Goal: Navigation & Orientation: Find specific page/section

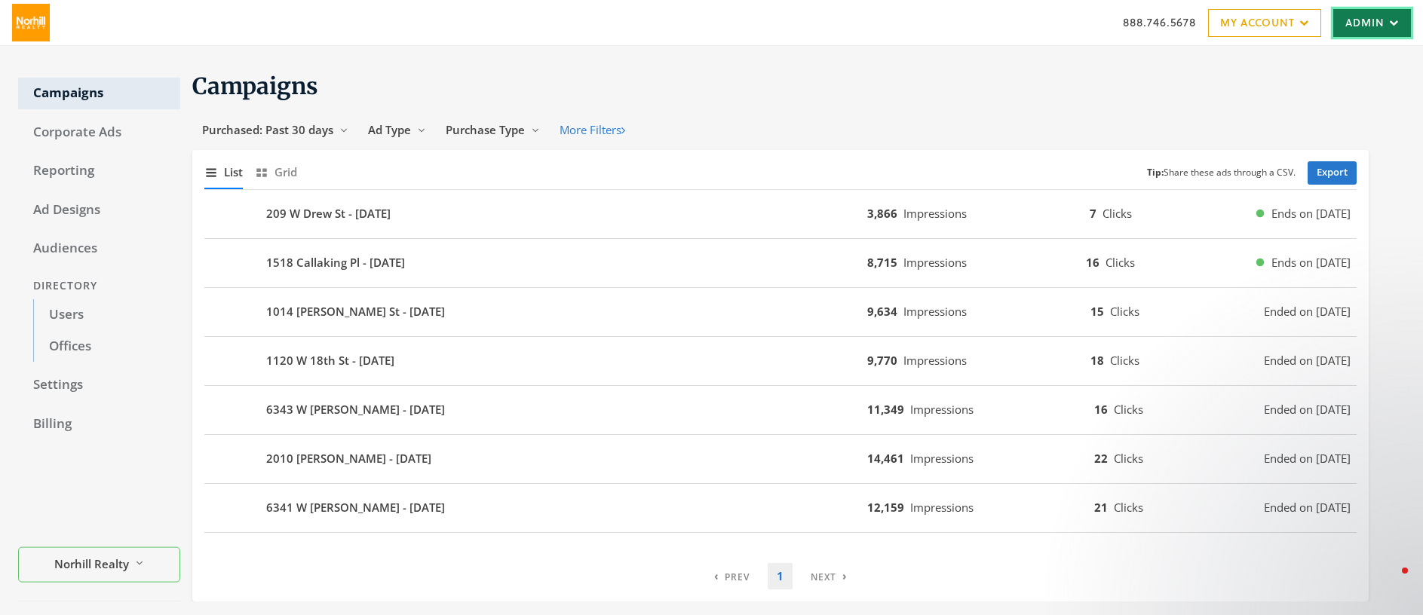
click at [1349, 18] on link "Admin" at bounding box center [1372, 23] width 78 height 28
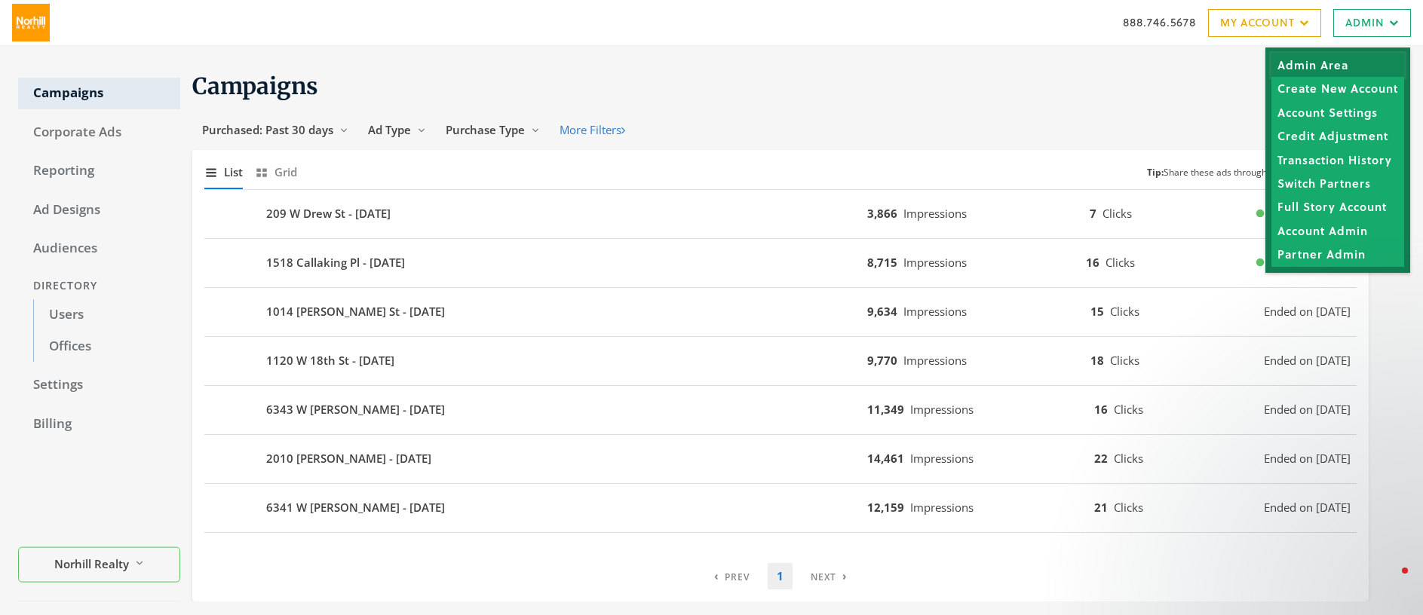
click at [1304, 68] on link "Admin Area" at bounding box center [1338, 65] width 133 height 23
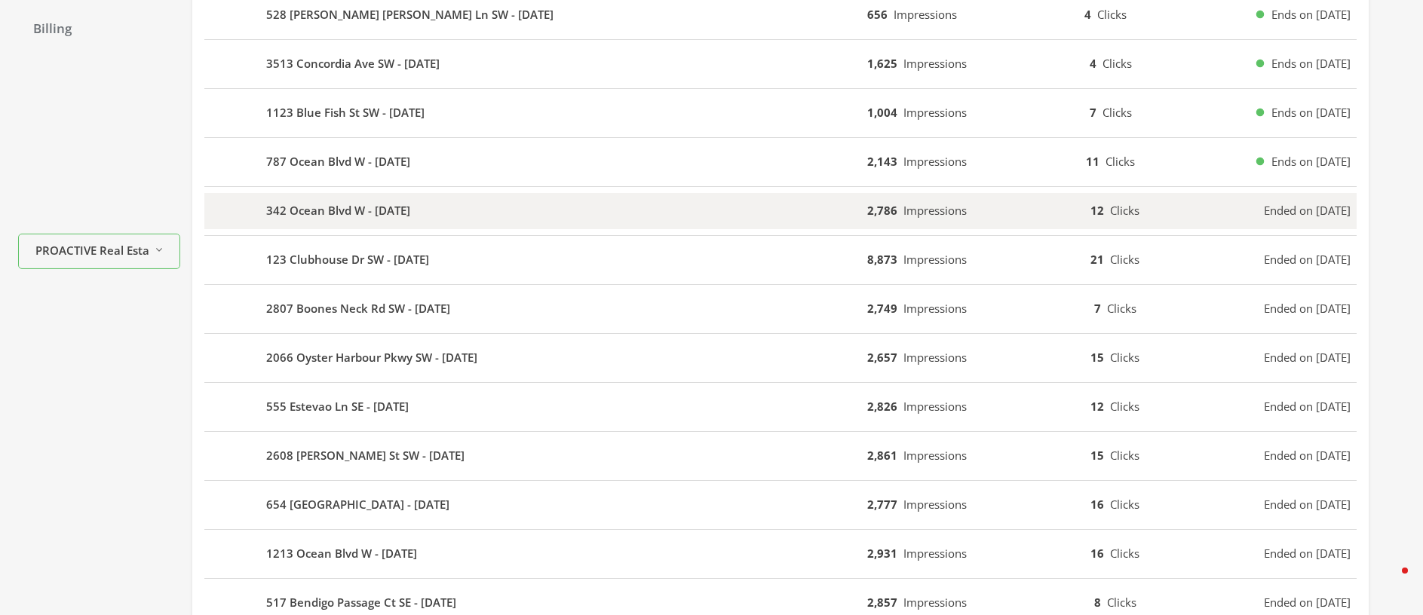
scroll to position [480, 0]
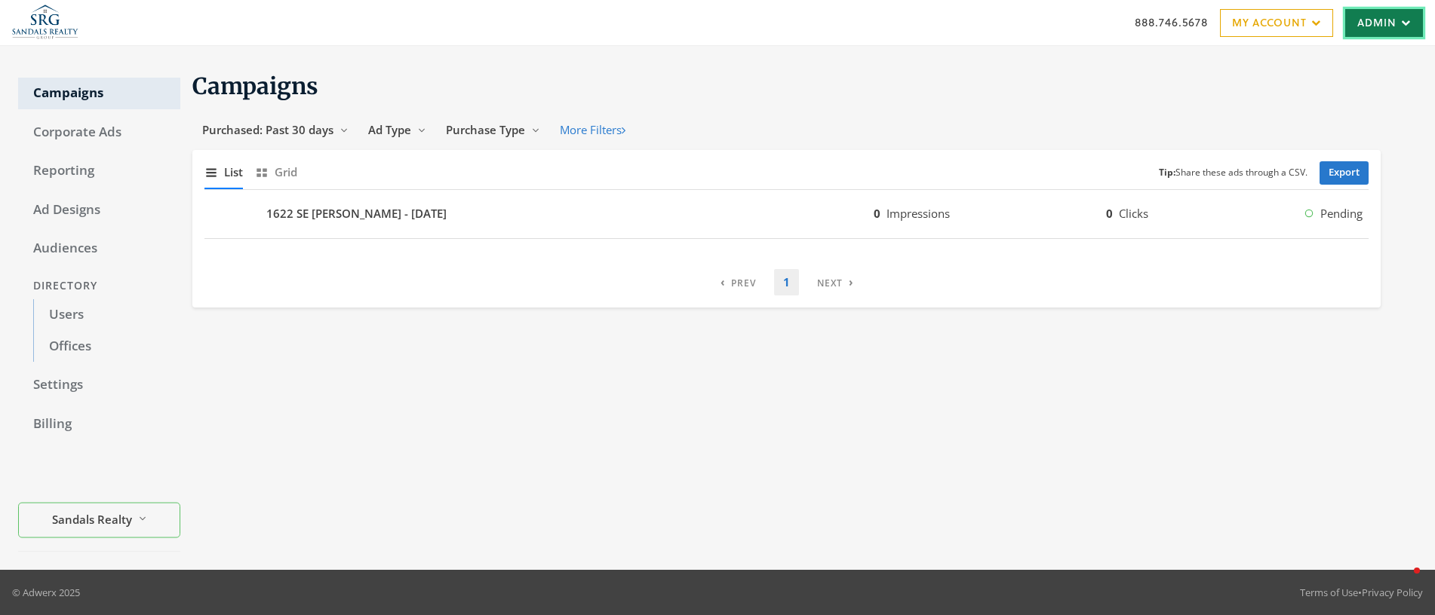
click at [1381, 19] on link "Admin" at bounding box center [1384, 23] width 78 height 28
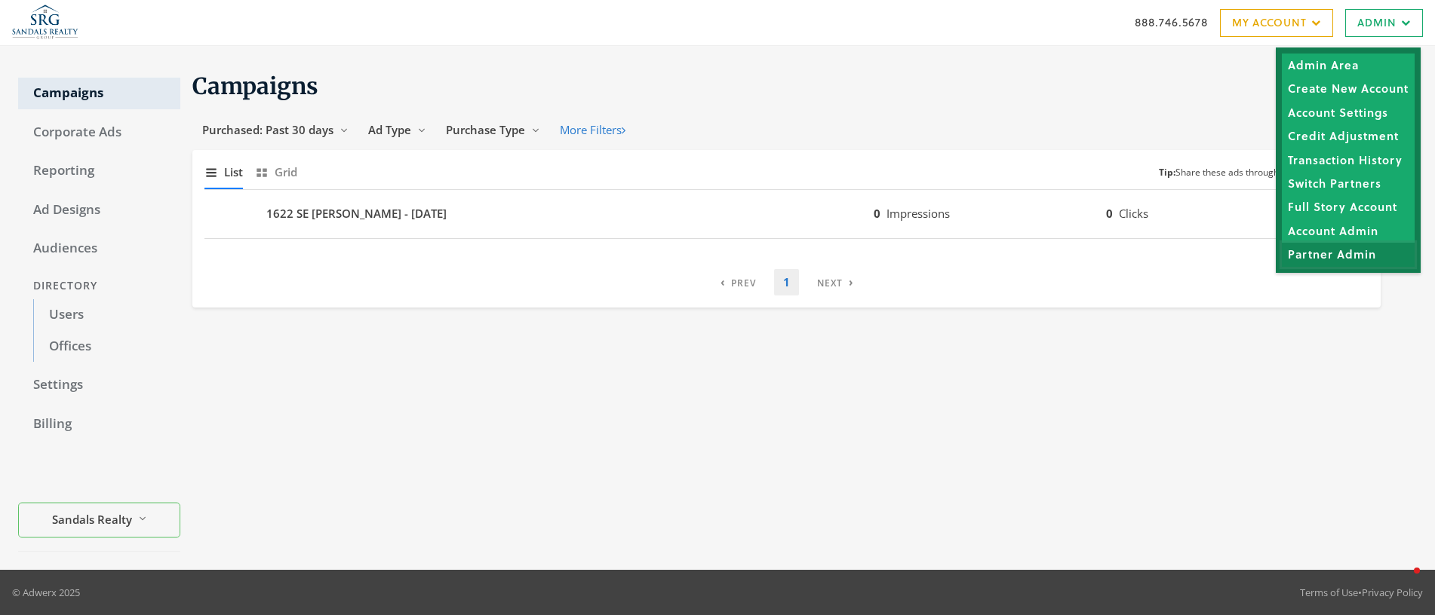
click at [1331, 259] on link "Partner Admin" at bounding box center [1347, 254] width 133 height 23
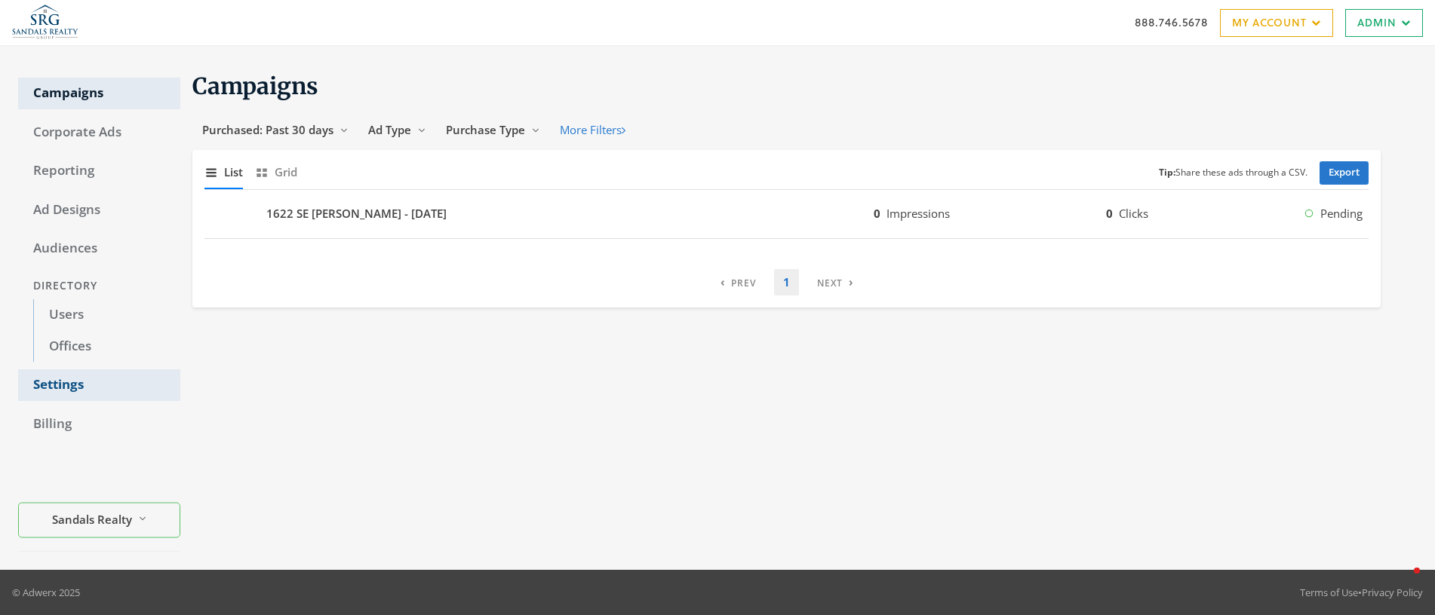
click at [54, 382] on link "Settings" at bounding box center [99, 386] width 162 height 32
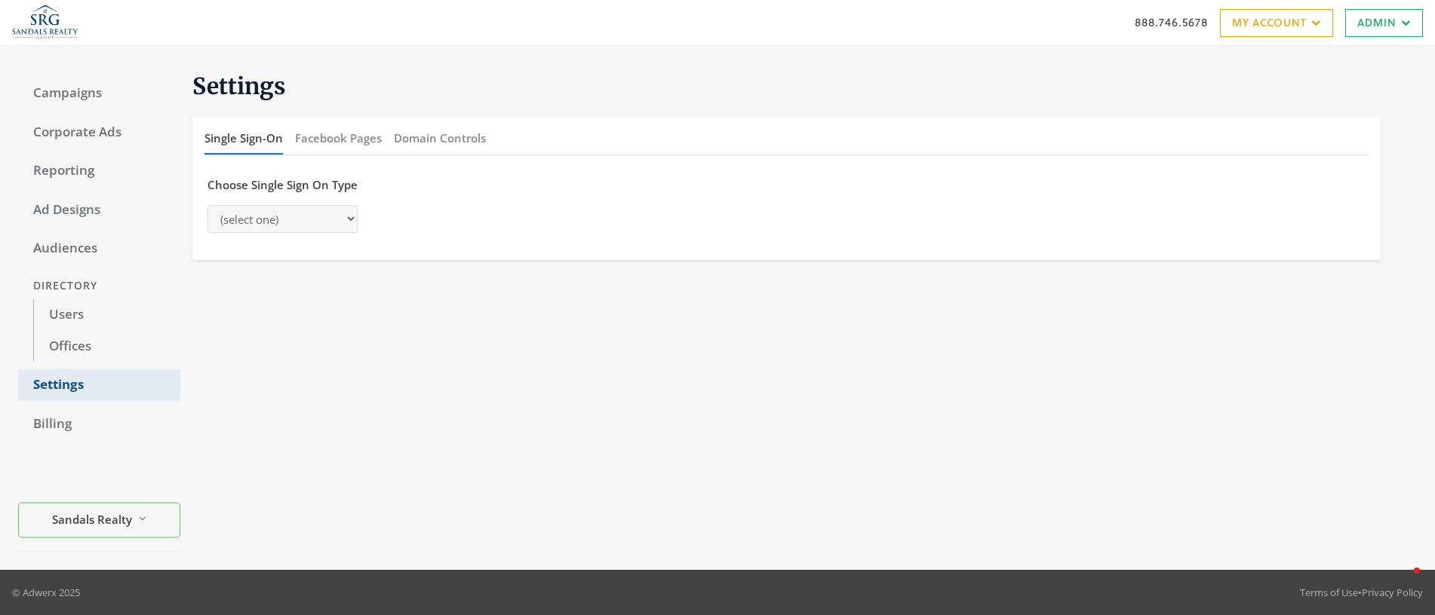
select select "saml"
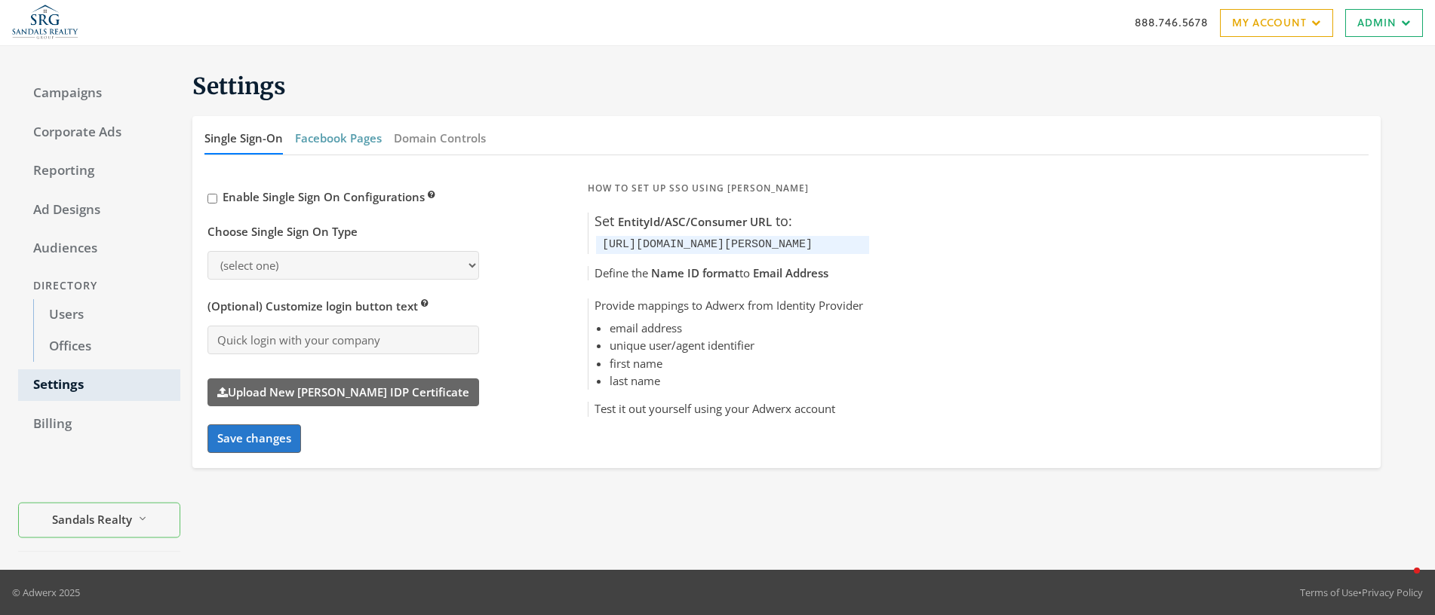
click at [351, 140] on button "Facebook Pages" at bounding box center [338, 138] width 87 height 32
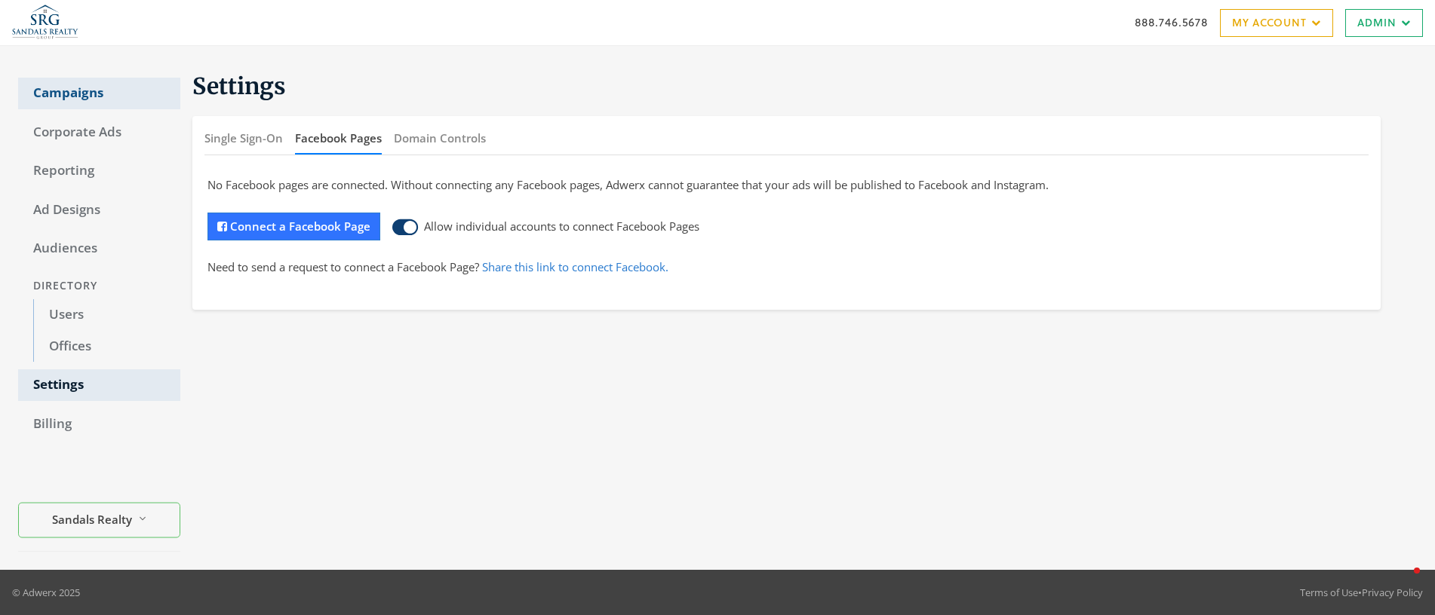
click at [79, 97] on link "Campaigns" at bounding box center [99, 94] width 162 height 32
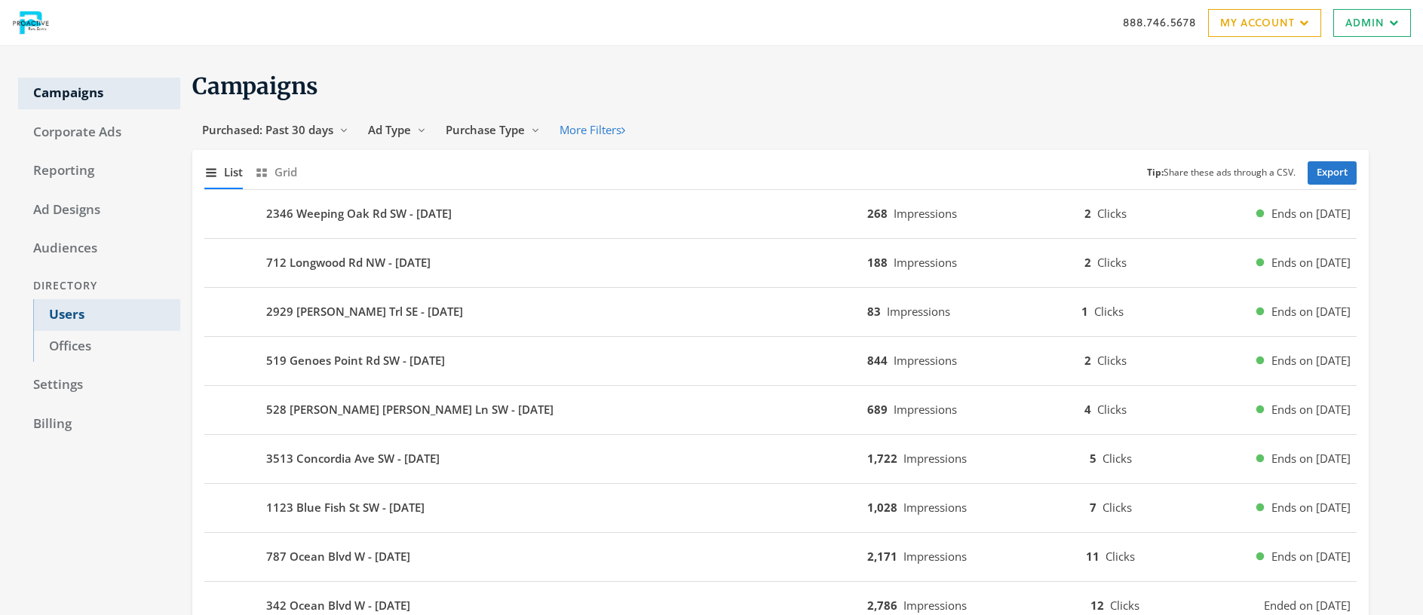
click at [58, 317] on link "Users" at bounding box center [106, 315] width 147 height 32
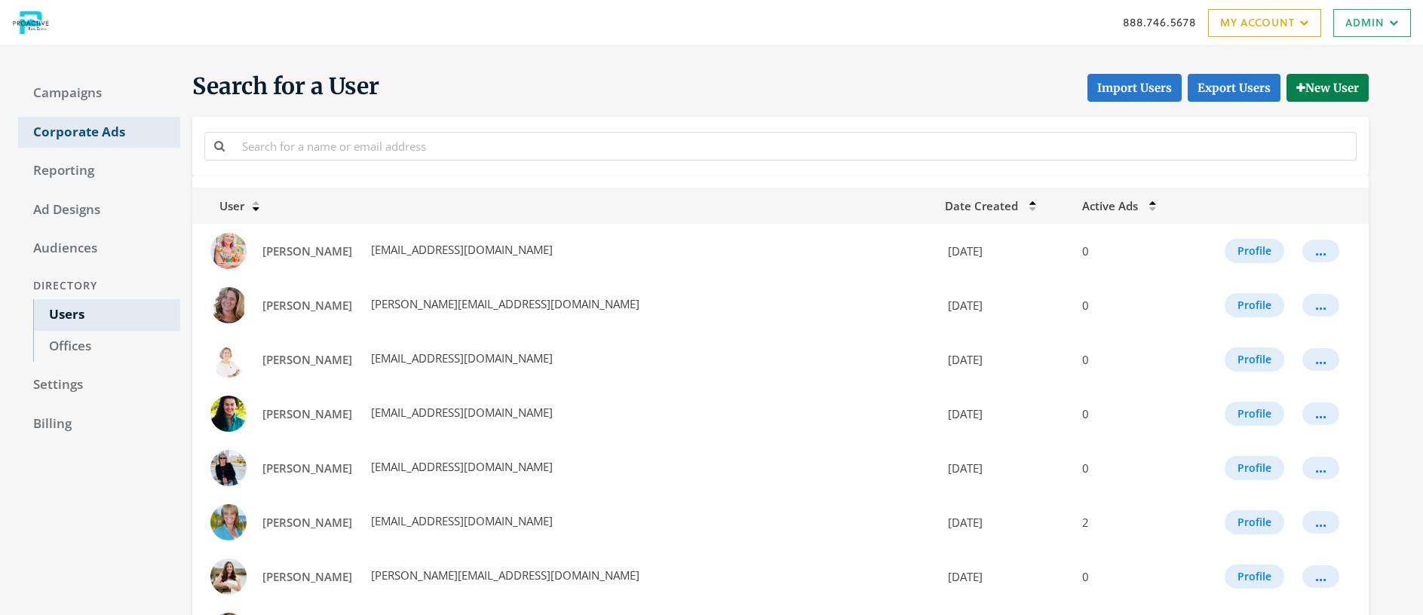
click at [78, 124] on link "Corporate Ads" at bounding box center [99, 133] width 162 height 32
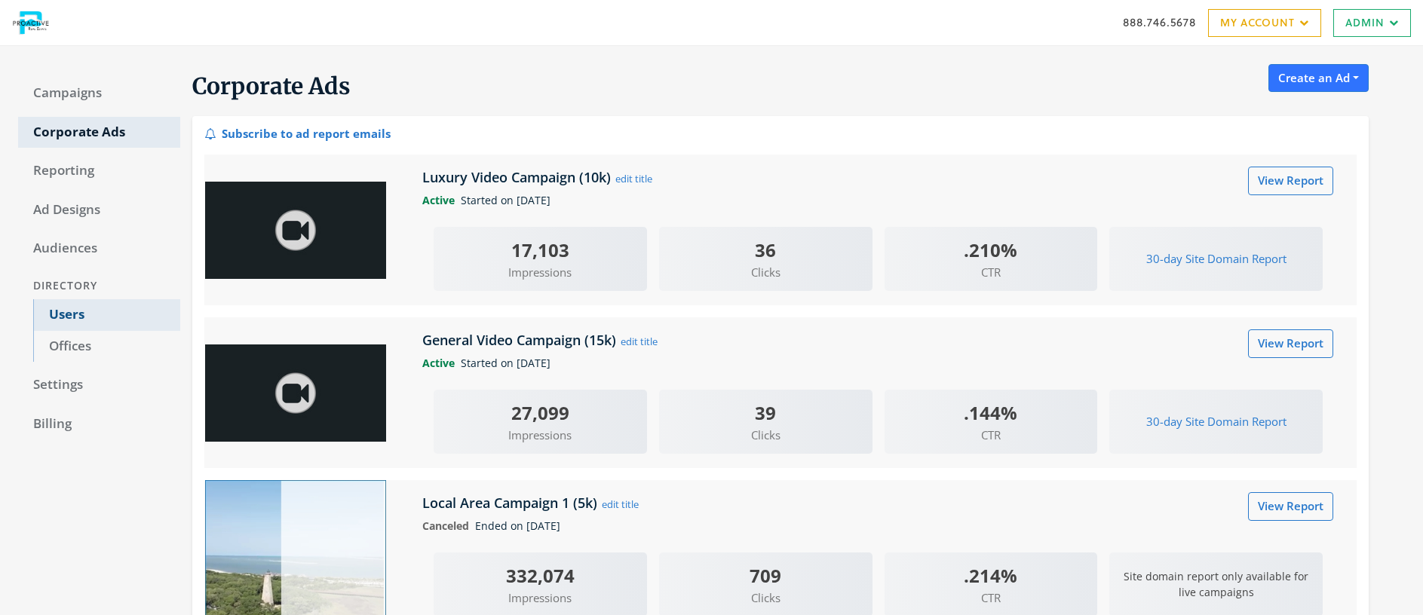
click at [71, 314] on link "Users" at bounding box center [106, 315] width 147 height 32
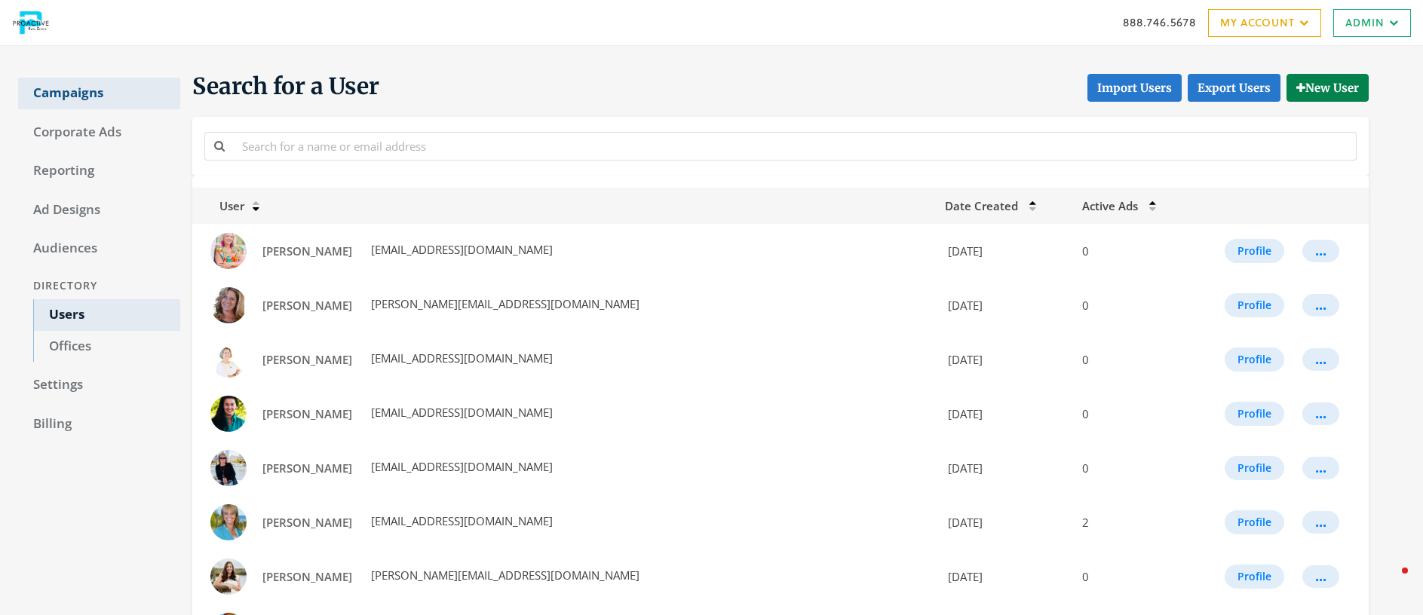
click at [62, 97] on link "Campaigns" at bounding box center [99, 94] width 162 height 32
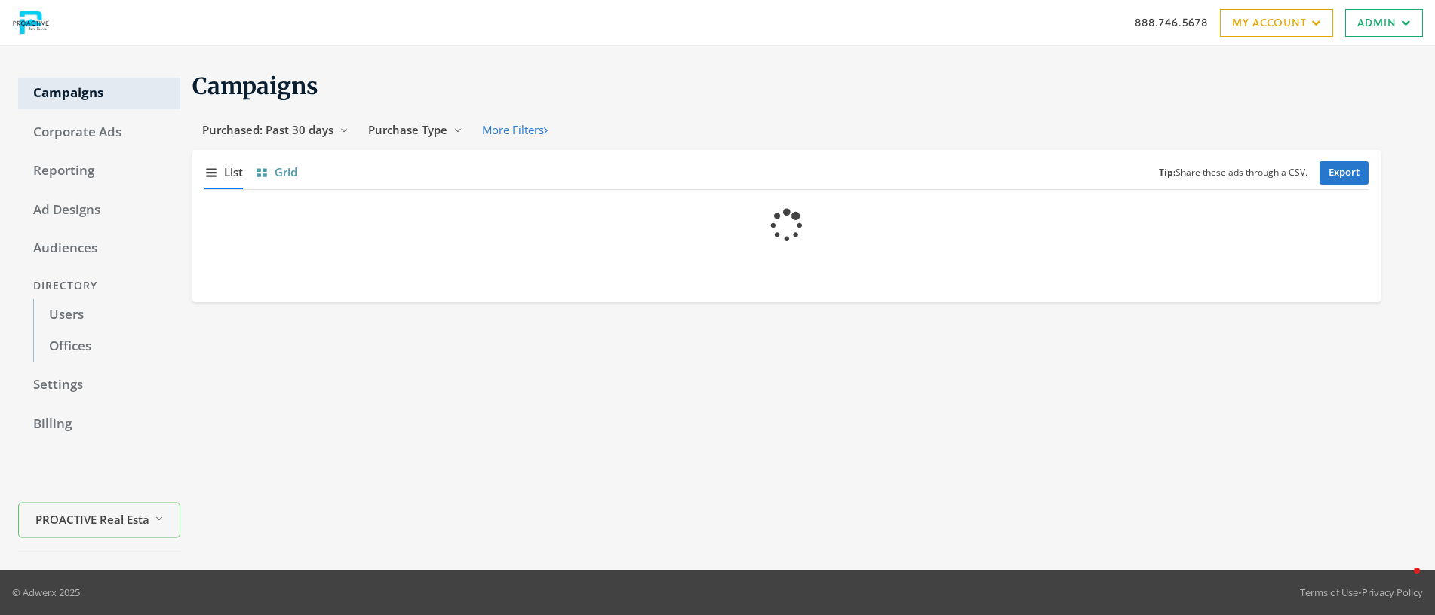
click at [281, 175] on span "Grid" at bounding box center [286, 172] width 23 height 17
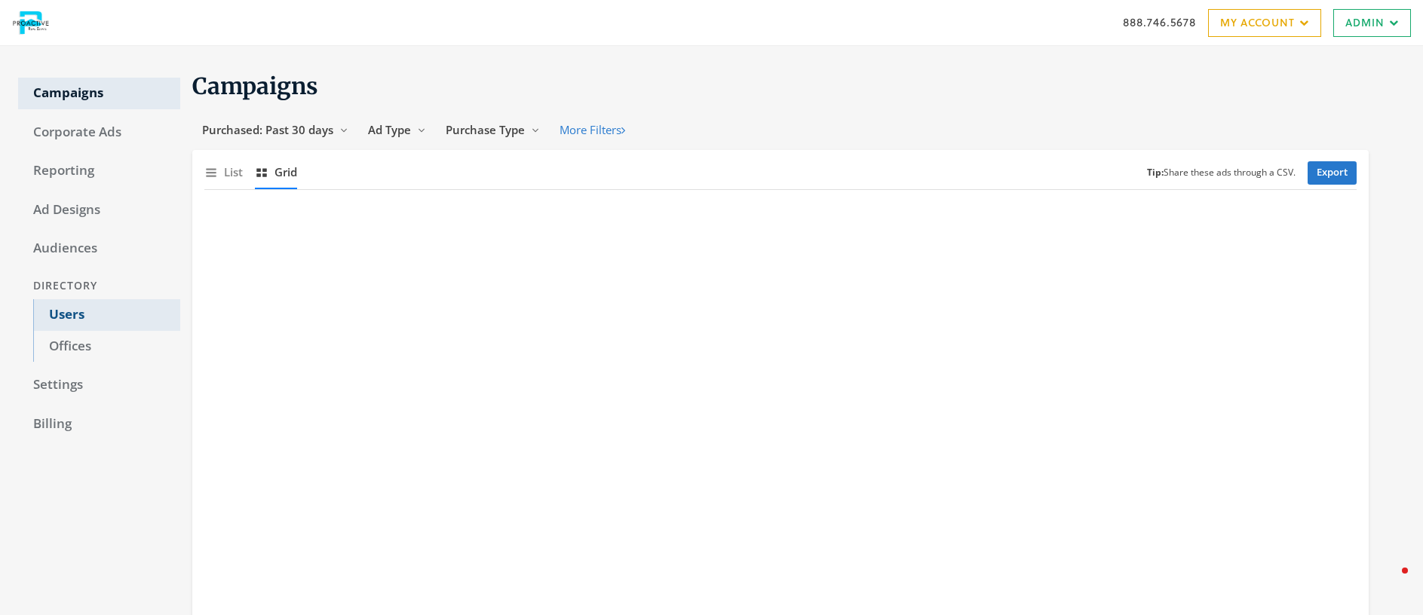
click at [69, 314] on link "Users" at bounding box center [106, 315] width 147 height 32
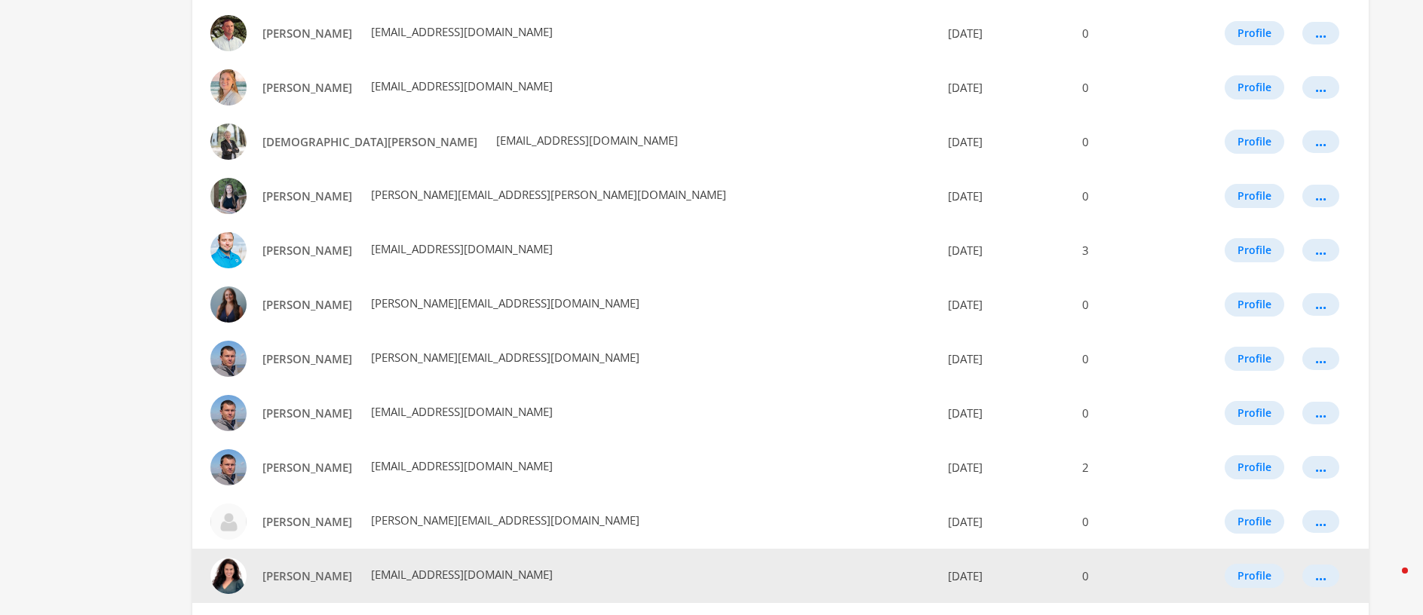
scroll to position [809, 0]
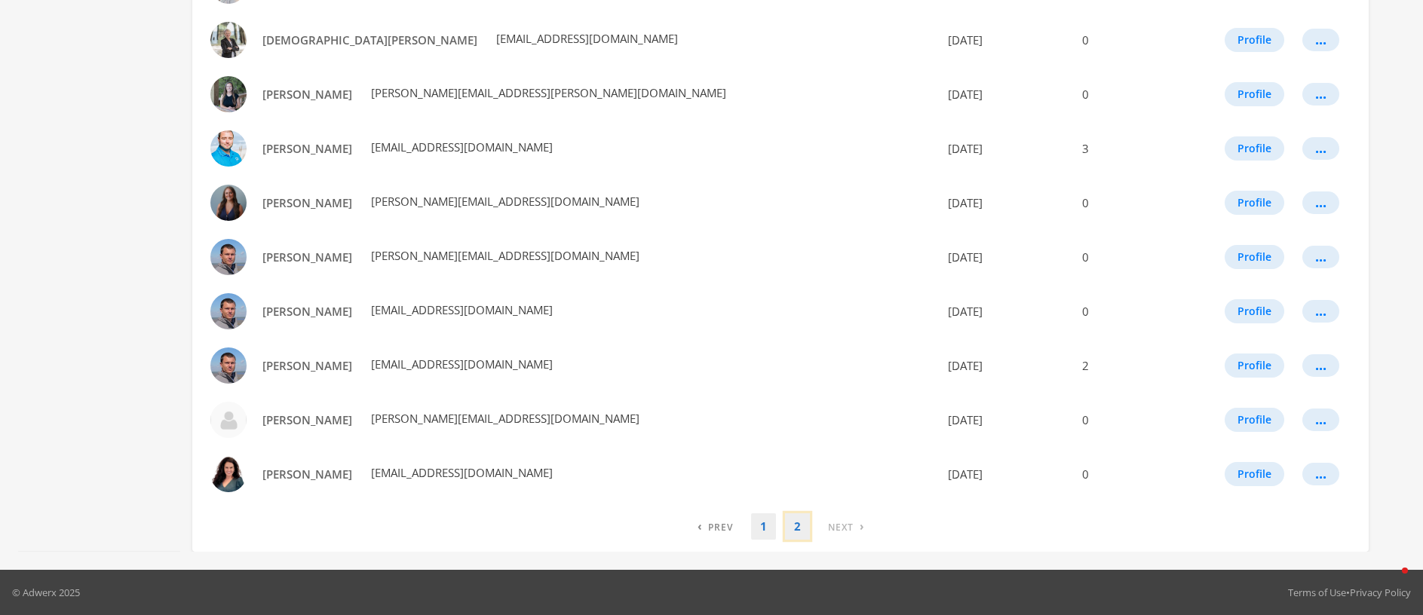
click at [790, 528] on link "2" at bounding box center [797, 527] width 25 height 26
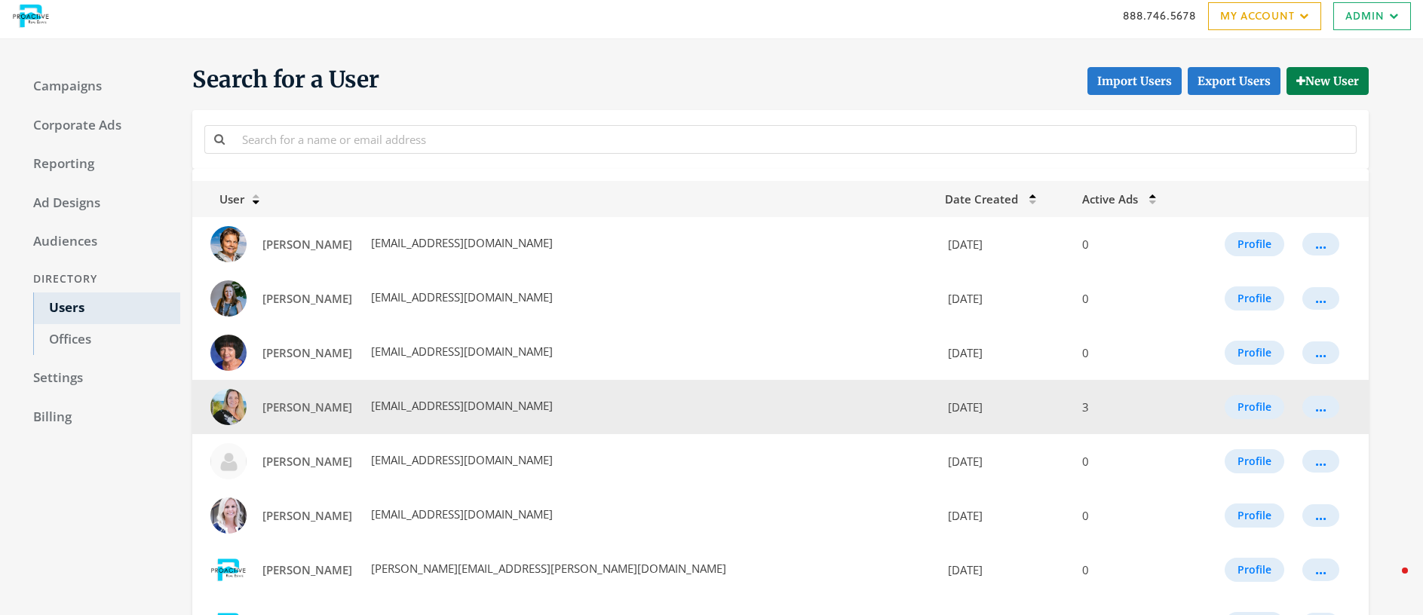
scroll to position [0, 0]
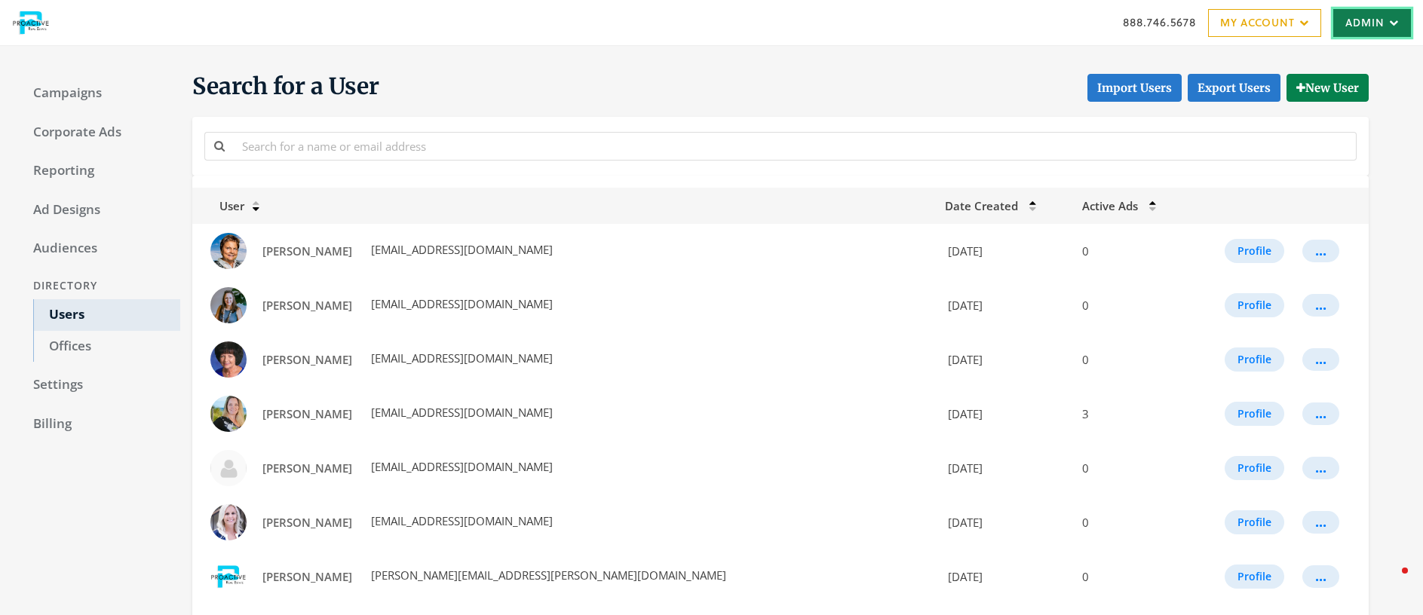
click at [1361, 32] on link "Admin" at bounding box center [1372, 23] width 78 height 28
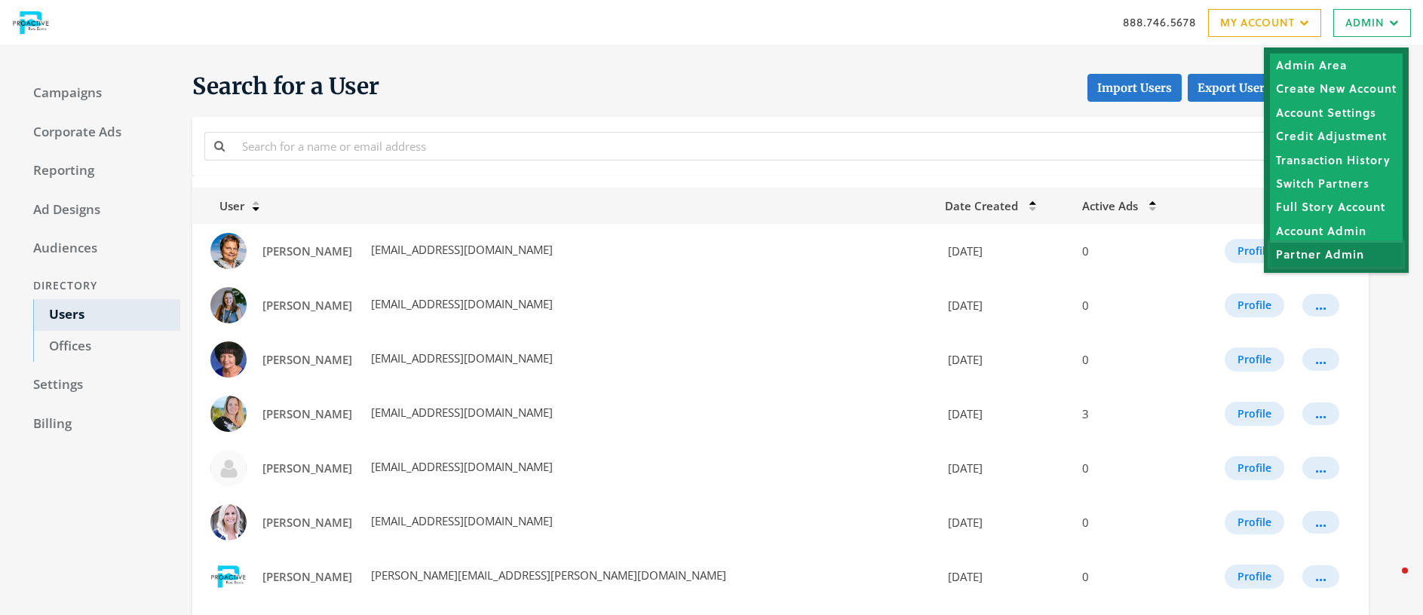
click at [1324, 250] on link "Partner Admin" at bounding box center [1336, 254] width 133 height 23
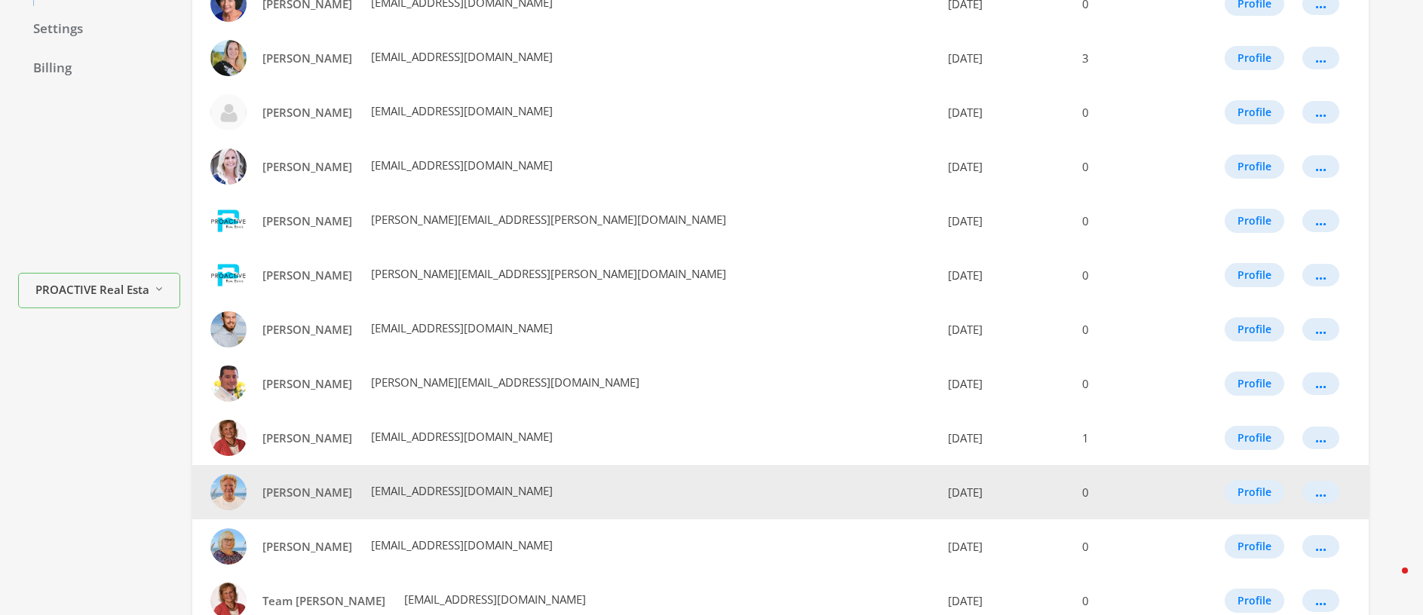
scroll to position [591, 0]
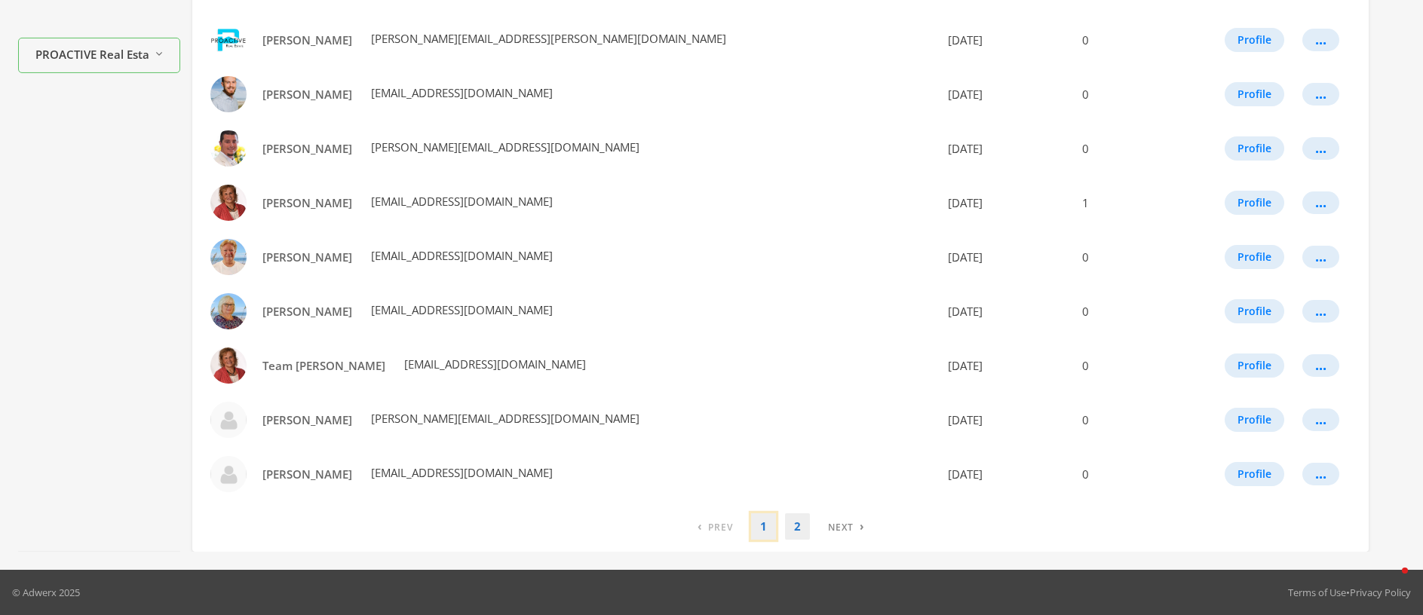
click at [759, 528] on link "1" at bounding box center [763, 527] width 25 height 26
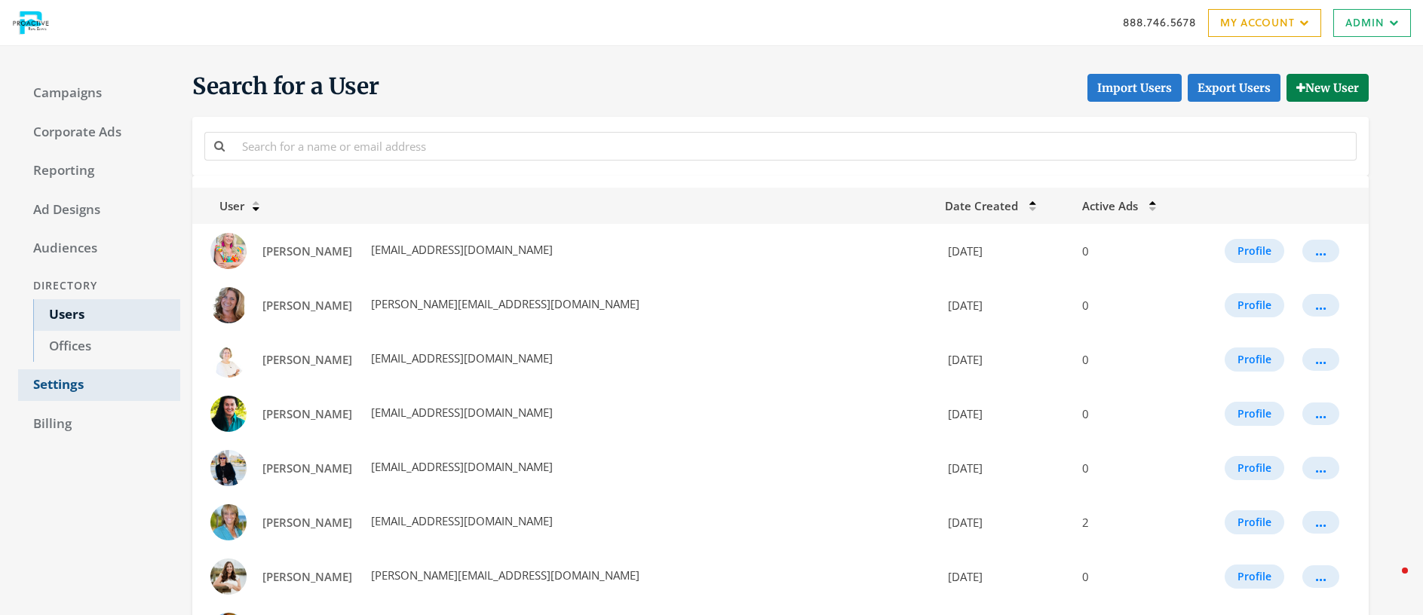
click at [63, 392] on link "Settings" at bounding box center [99, 386] width 162 height 32
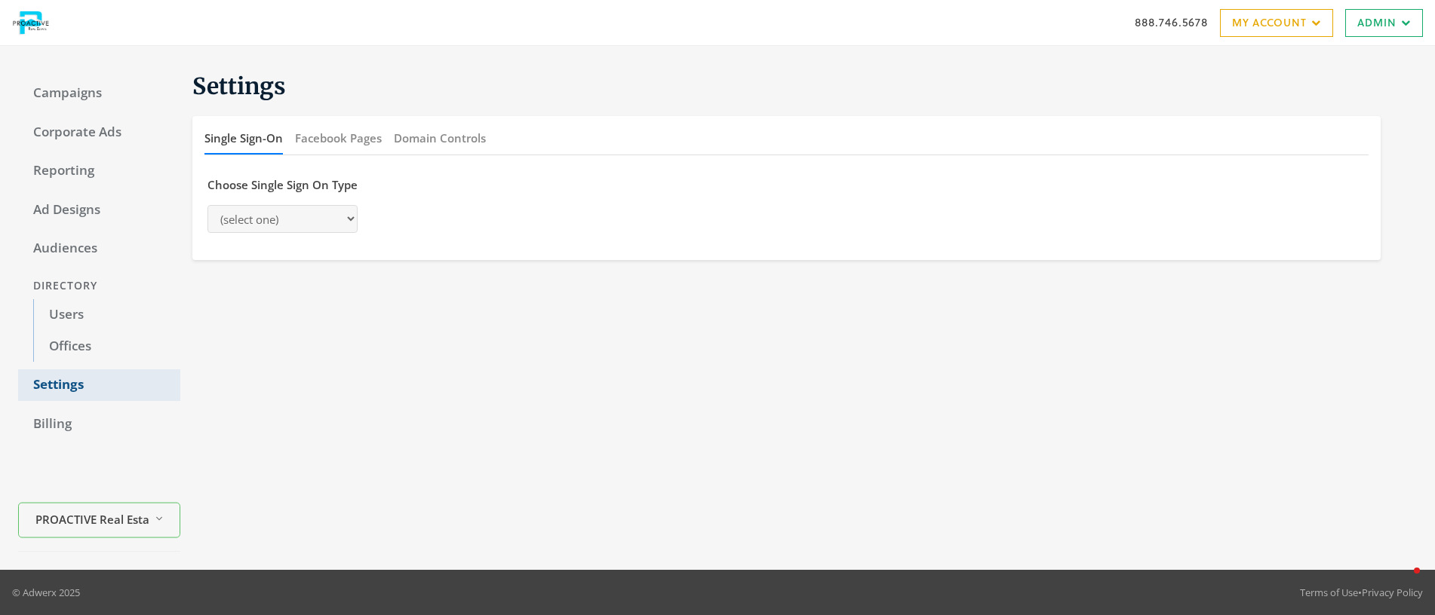
select select "saml"
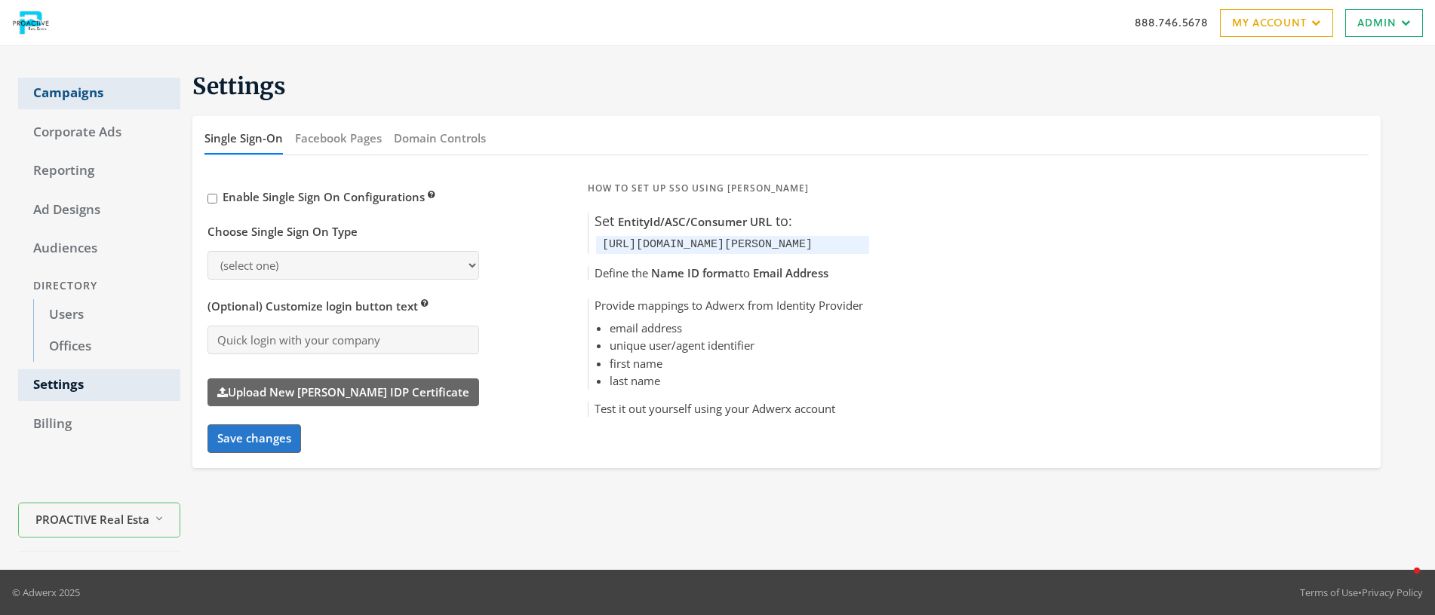
click at [75, 91] on link "Campaigns" at bounding box center [99, 94] width 162 height 32
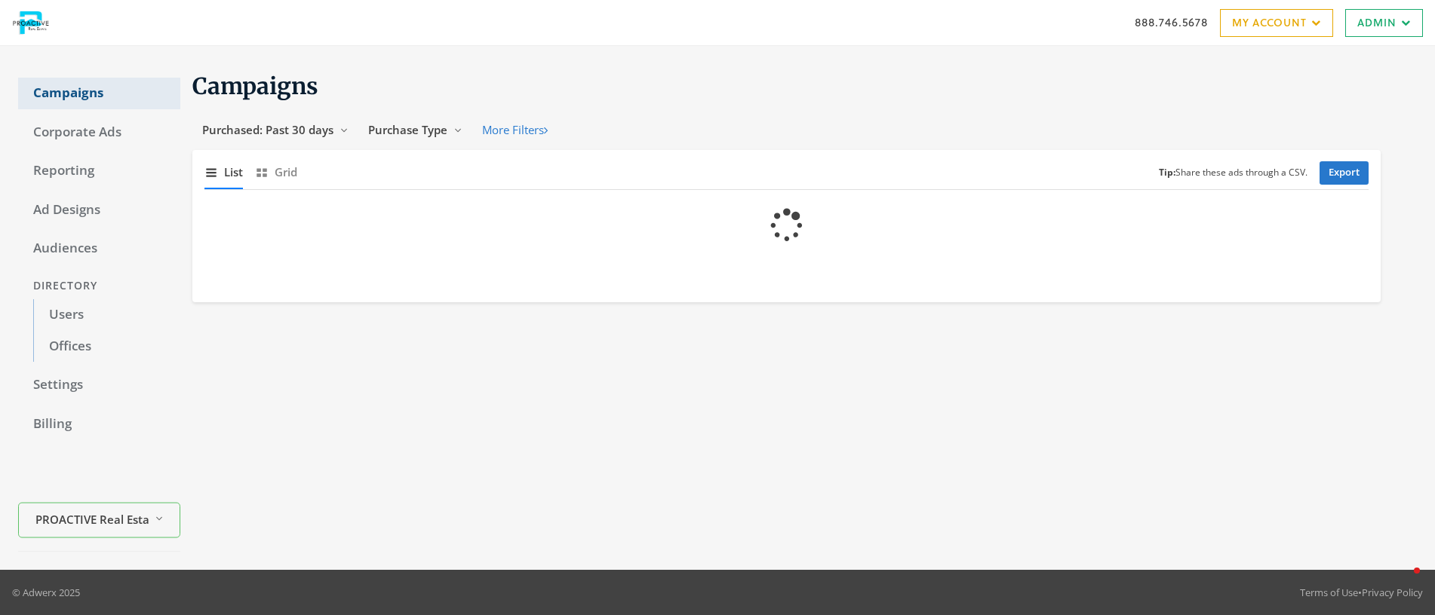
click at [75, 91] on link "Campaigns" at bounding box center [99, 94] width 162 height 32
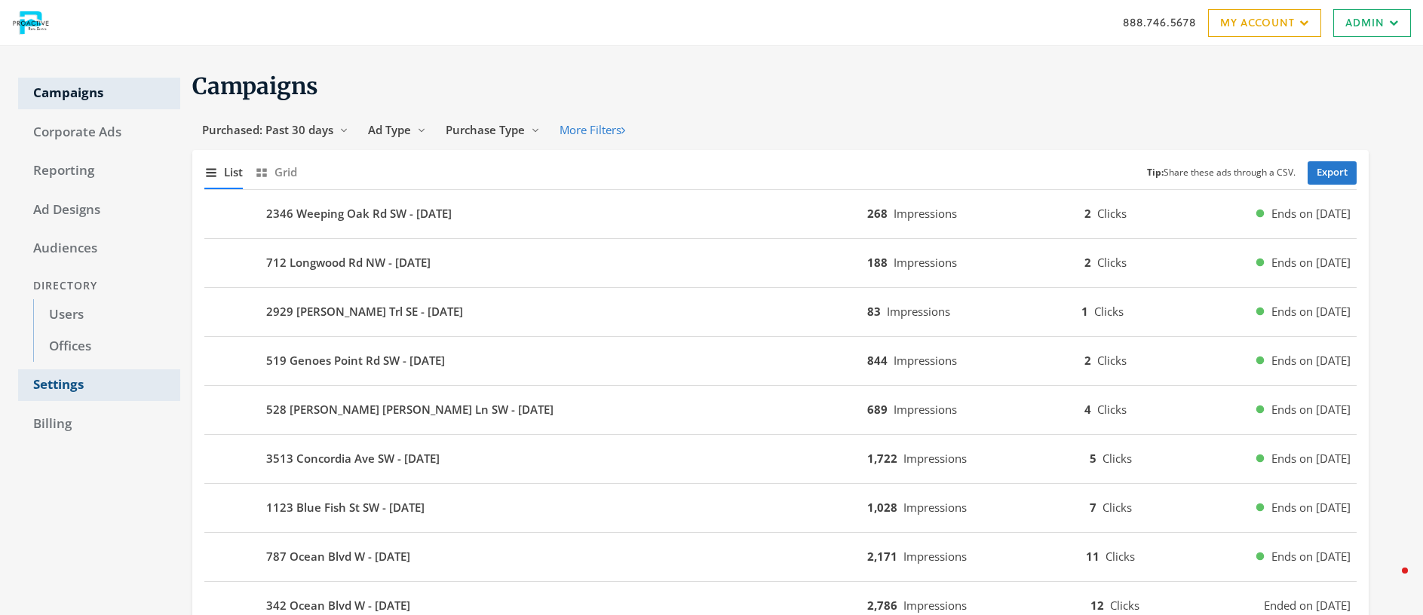
click at [63, 389] on link "Settings" at bounding box center [99, 386] width 162 height 32
select select "saml"
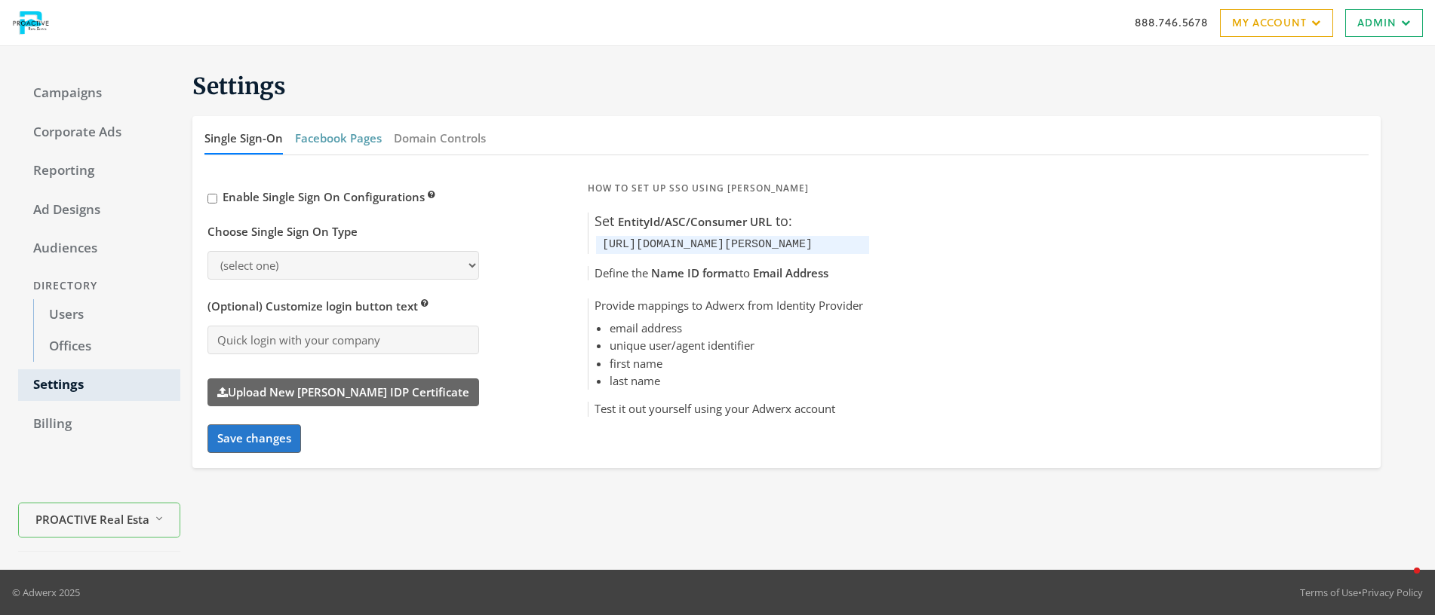
click at [337, 133] on button "Facebook Pages" at bounding box center [338, 138] width 87 height 32
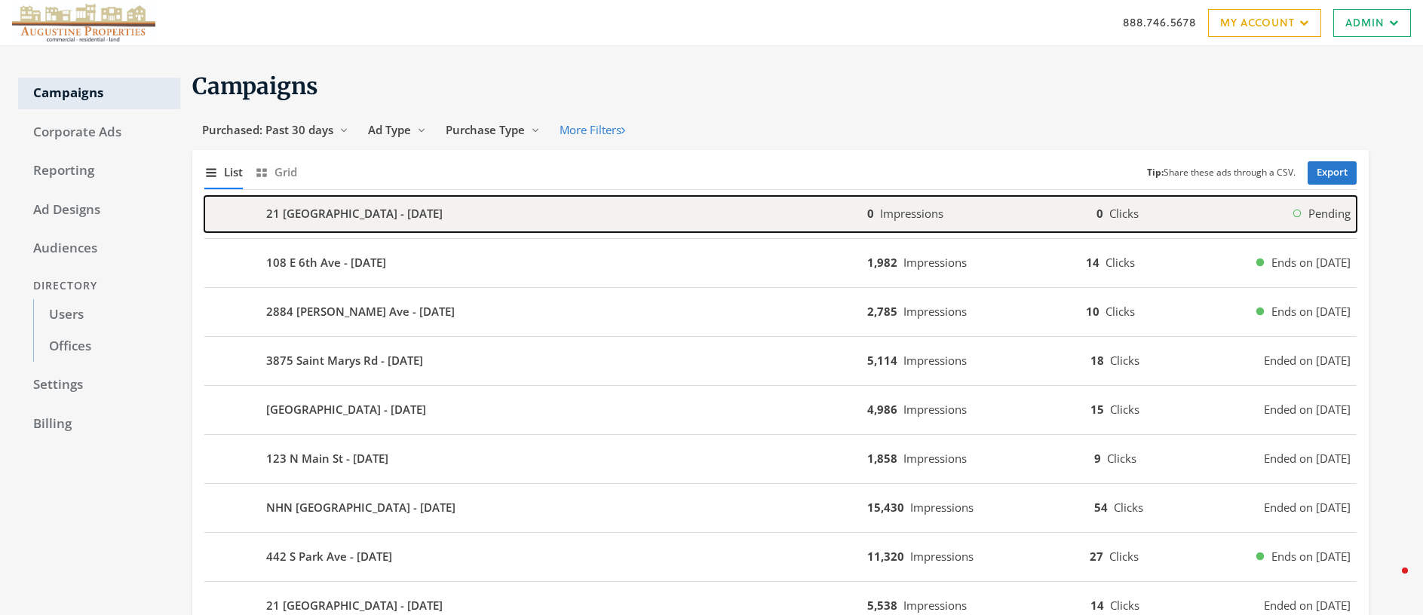
click at [321, 213] on b "21 Mansfield Loop - 2025-09-15" at bounding box center [354, 213] width 176 height 17
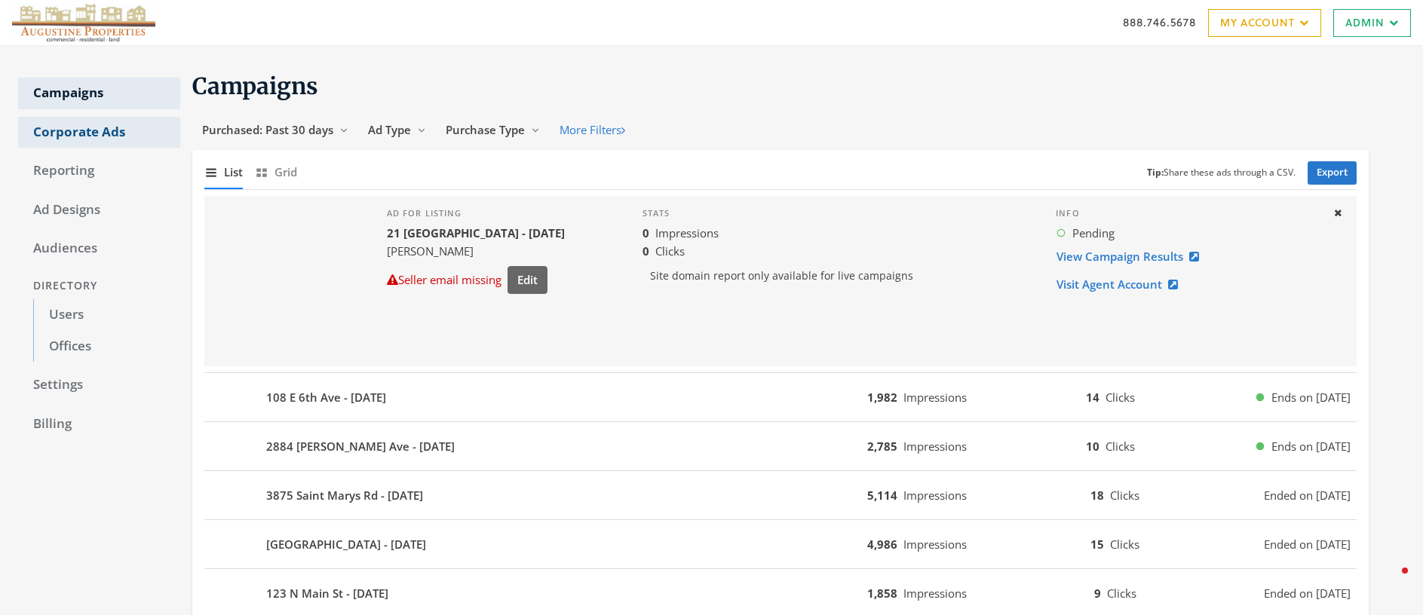
click at [93, 133] on link "Corporate Ads" at bounding box center [99, 133] width 162 height 32
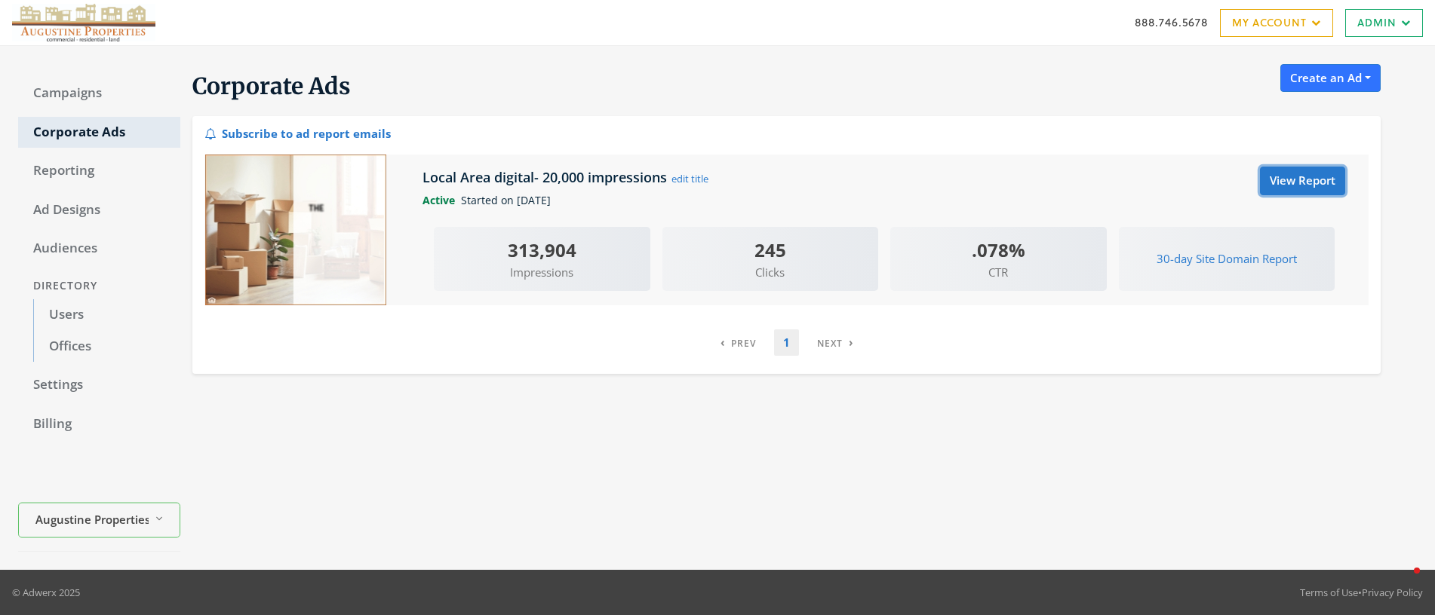
click at [1283, 176] on link "View Report" at bounding box center [1302, 181] width 85 height 28
click at [81, 98] on link "Campaigns" at bounding box center [99, 94] width 162 height 32
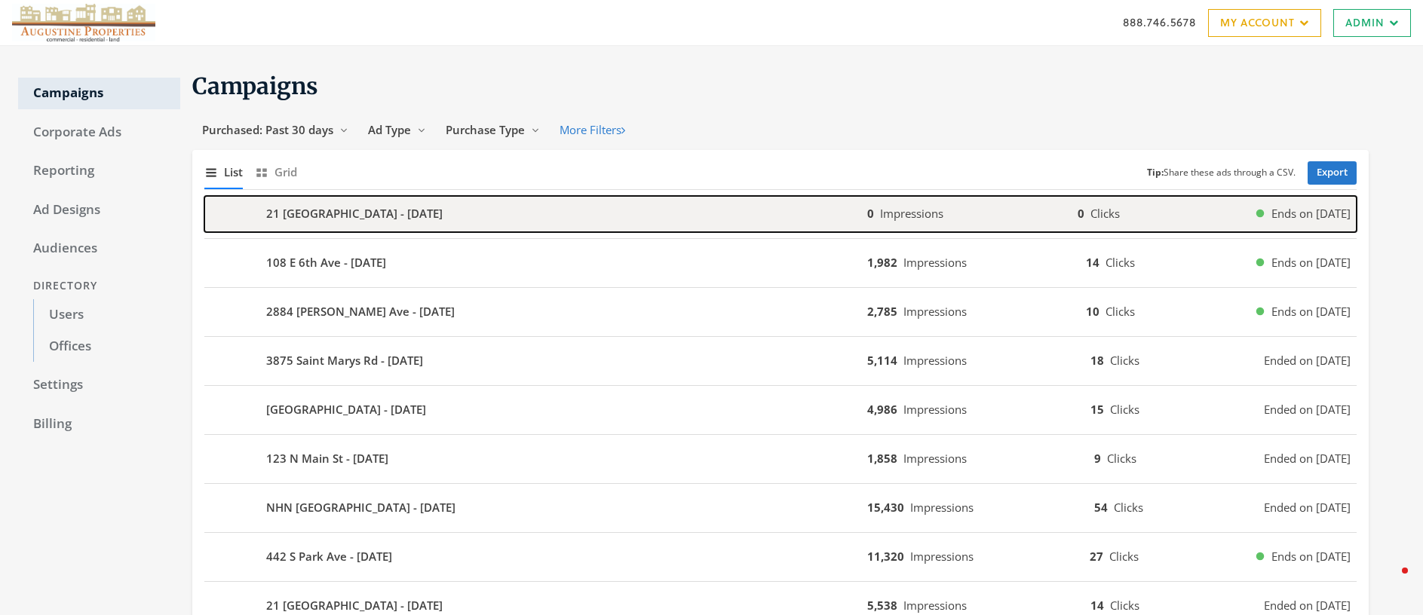
click at [497, 223] on div "21 [GEOGRAPHIC_DATA] - [DATE]" at bounding box center [535, 214] width 663 height 36
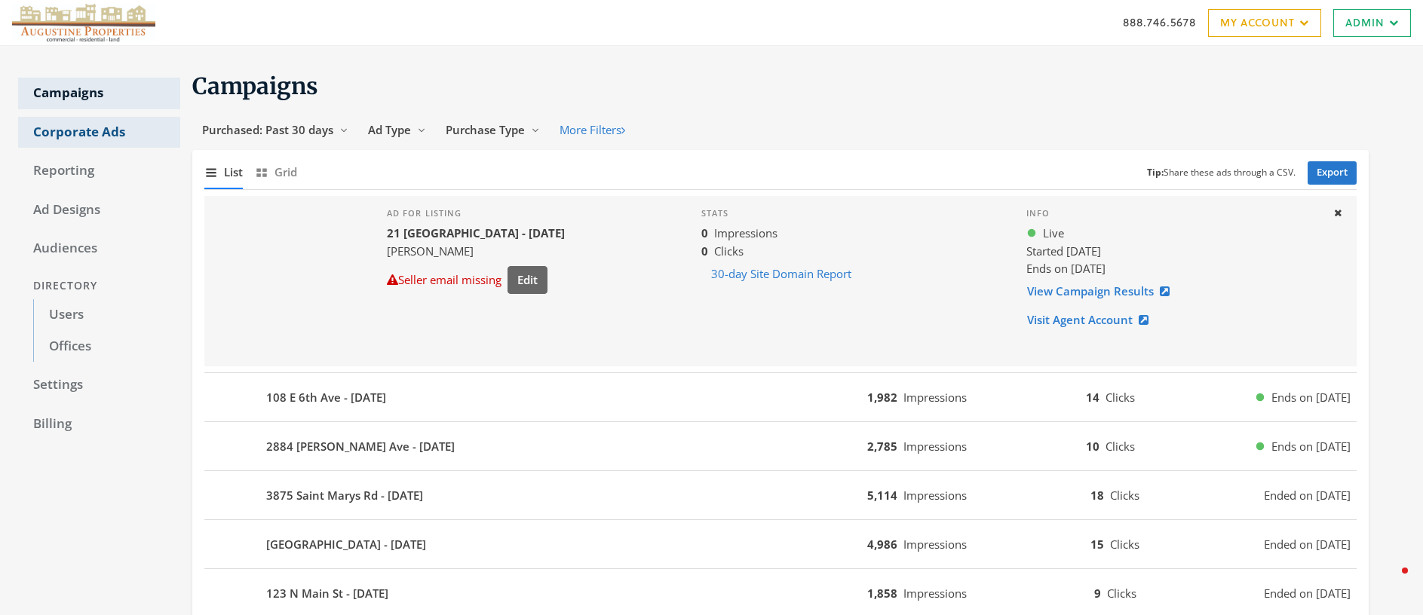
click at [69, 133] on link "Corporate Ads" at bounding box center [99, 133] width 162 height 32
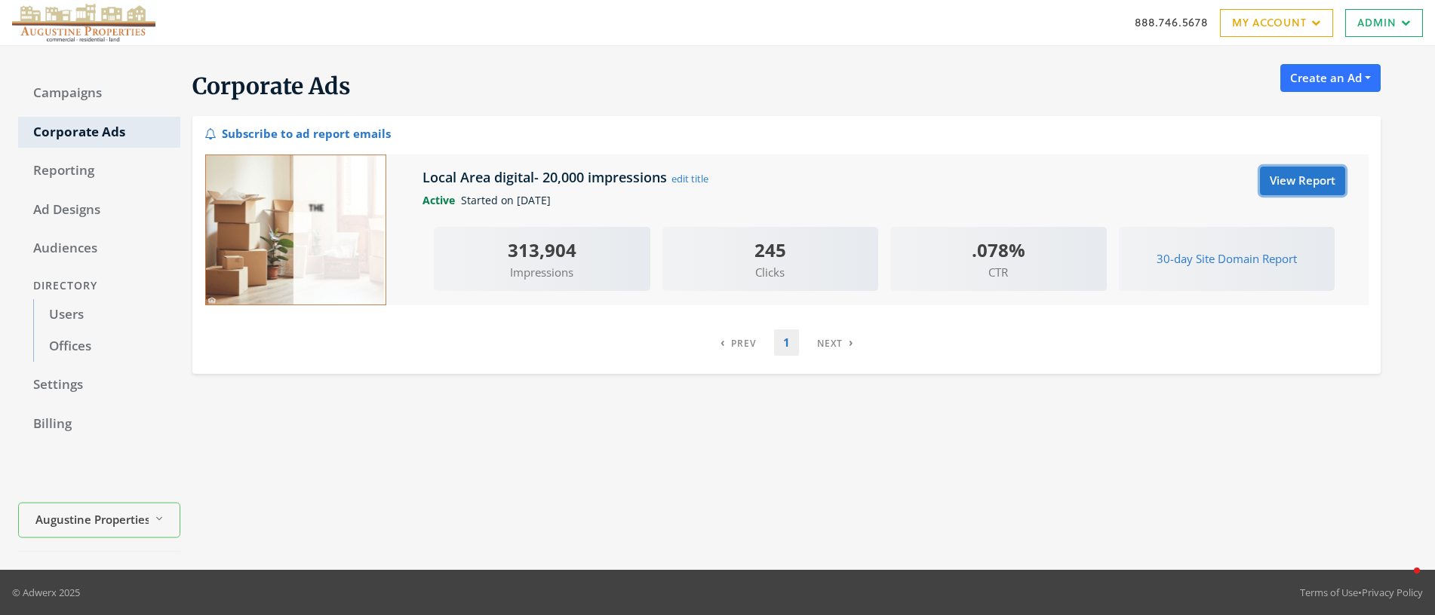
click at [1306, 184] on link "View Report" at bounding box center [1302, 181] width 85 height 28
click at [66, 94] on link "Campaigns" at bounding box center [99, 94] width 162 height 32
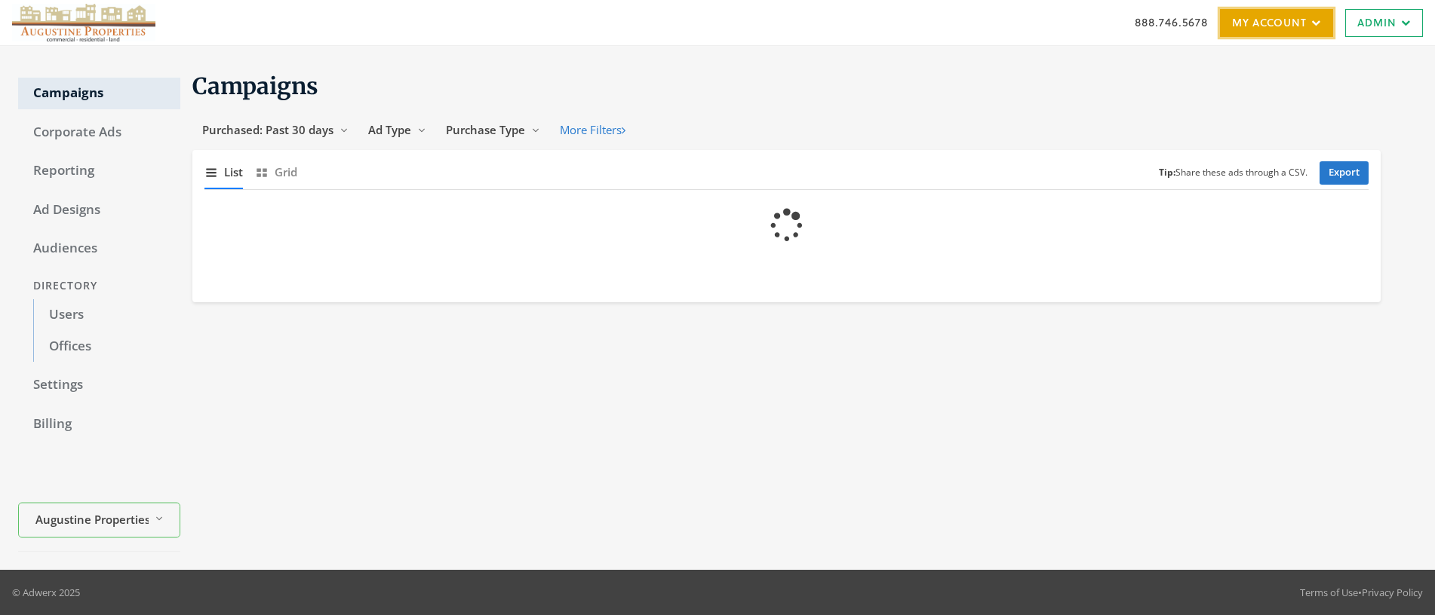
click at [1242, 20] on link "My Account" at bounding box center [1276, 23] width 113 height 28
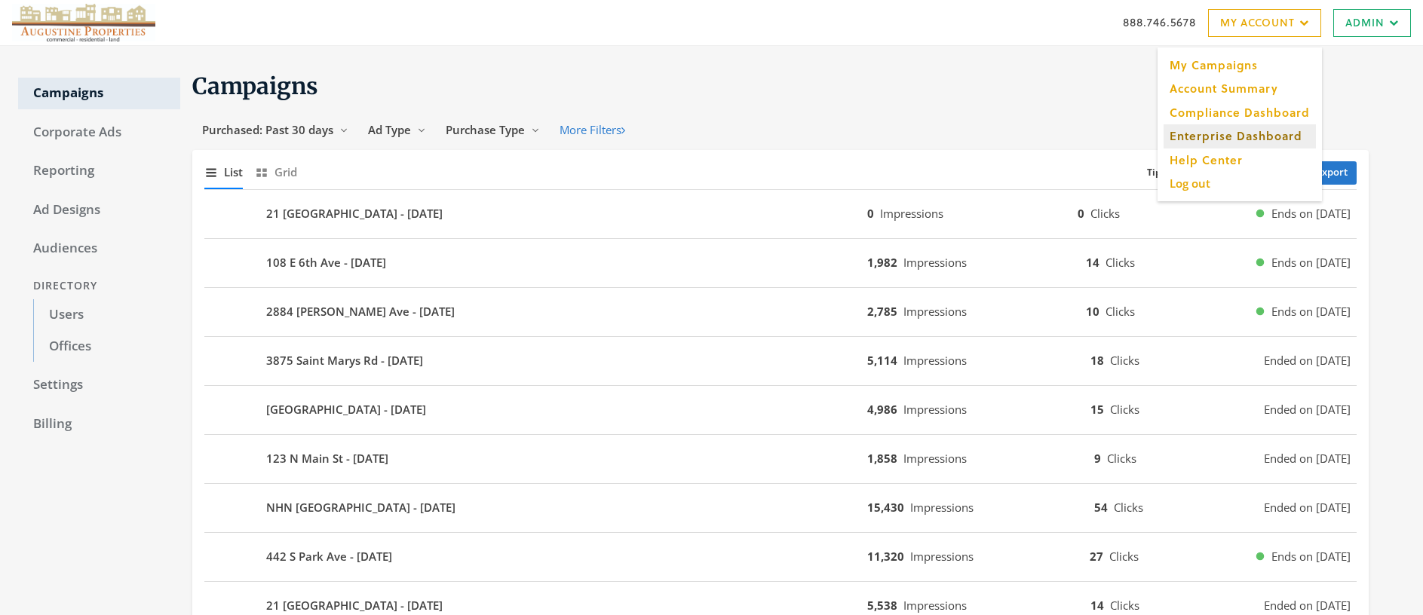
click at [1232, 130] on link "Enterprise Dashboard" at bounding box center [1240, 135] width 152 height 23
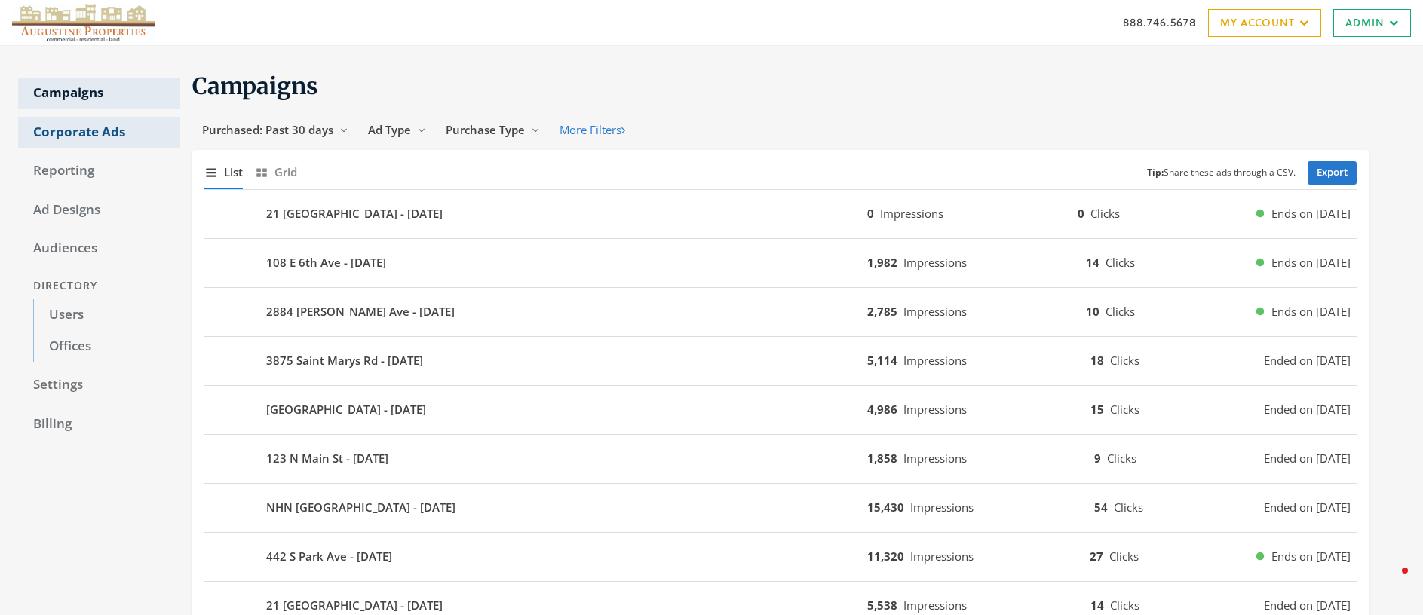
click at [66, 132] on link "Corporate Ads" at bounding box center [99, 133] width 162 height 32
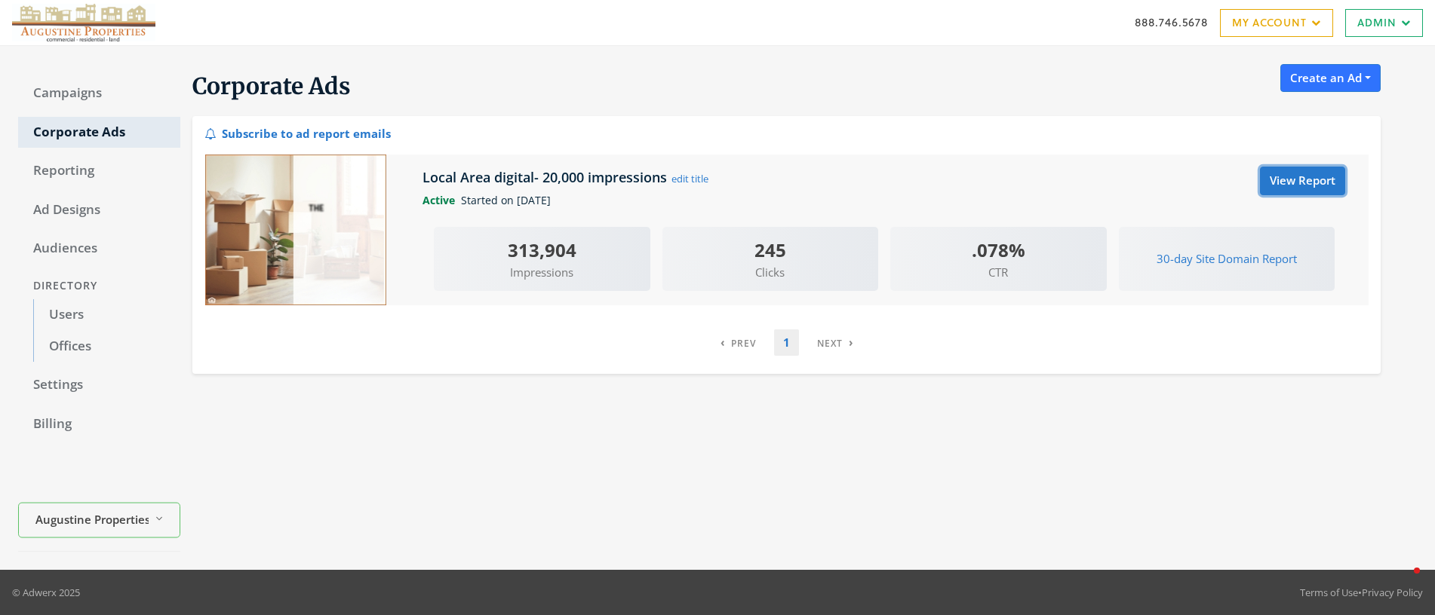
click at [1284, 177] on link "View Report" at bounding box center [1302, 181] width 85 height 28
click at [63, 95] on link "Campaigns" at bounding box center [99, 94] width 162 height 32
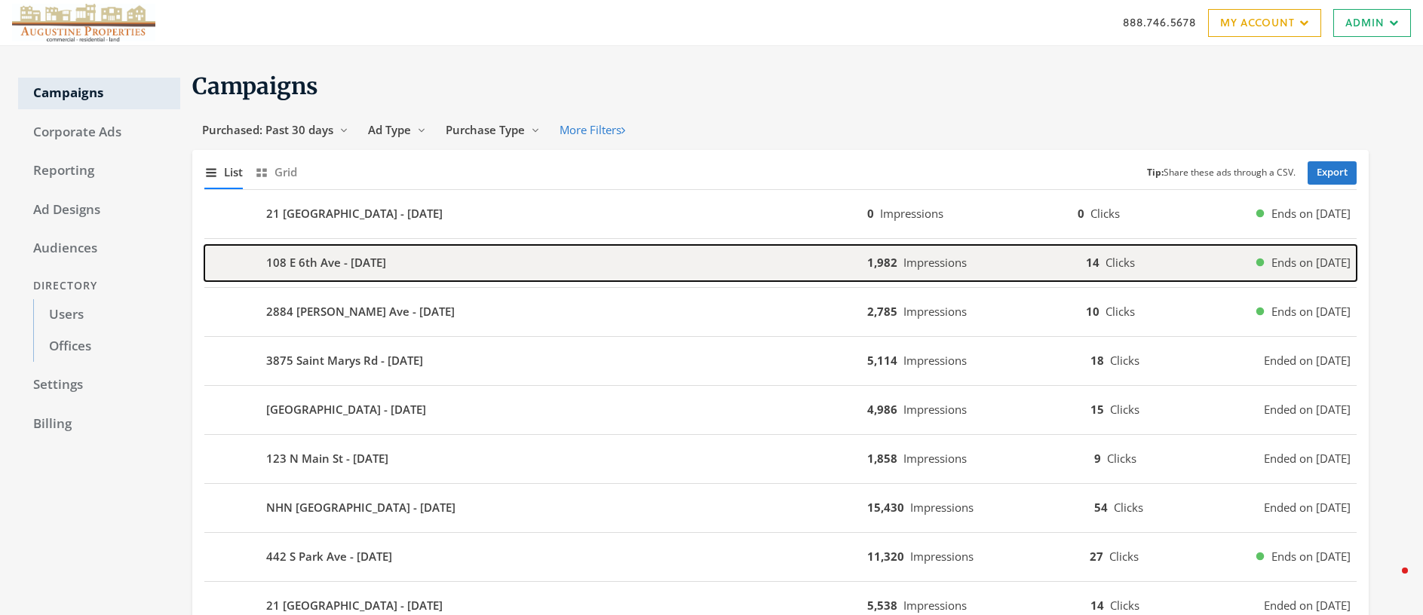
click at [303, 261] on b "108 E 6th Ave - [DATE]" at bounding box center [326, 262] width 120 height 17
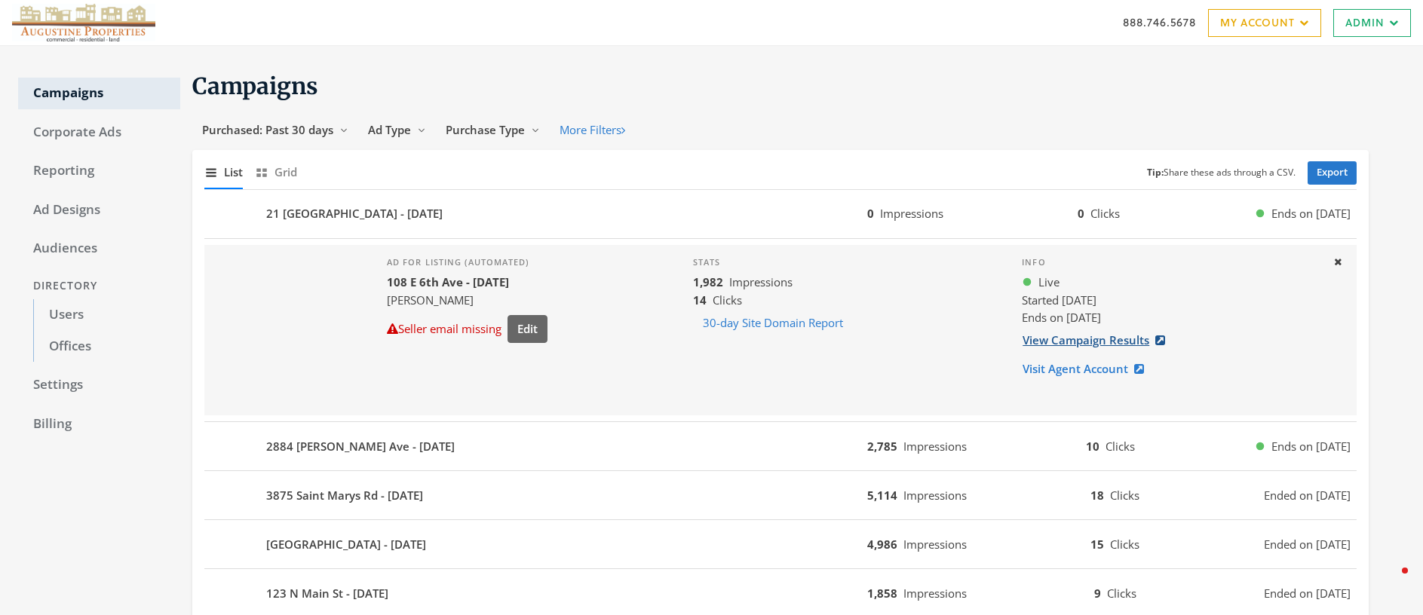
click at [1076, 342] on link "View Campaign Results" at bounding box center [1098, 341] width 153 height 28
click at [81, 130] on link "Corporate Ads" at bounding box center [99, 133] width 162 height 32
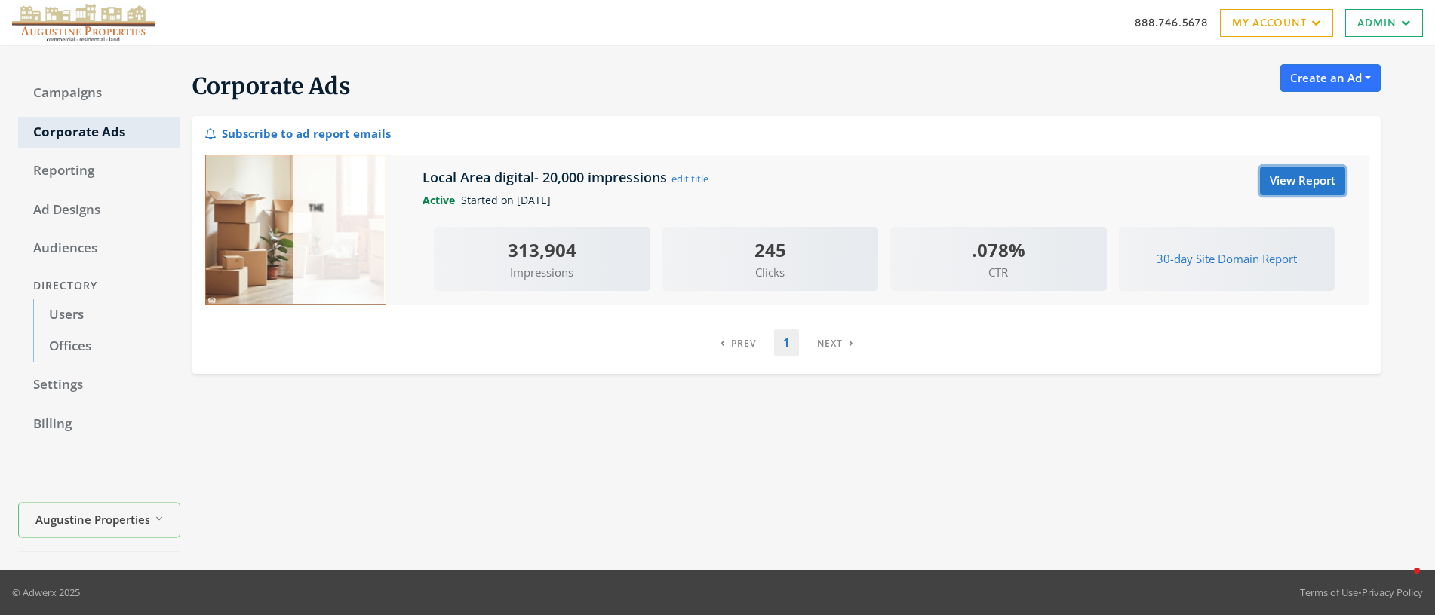
click at [1295, 186] on link "View Report" at bounding box center [1302, 181] width 85 height 28
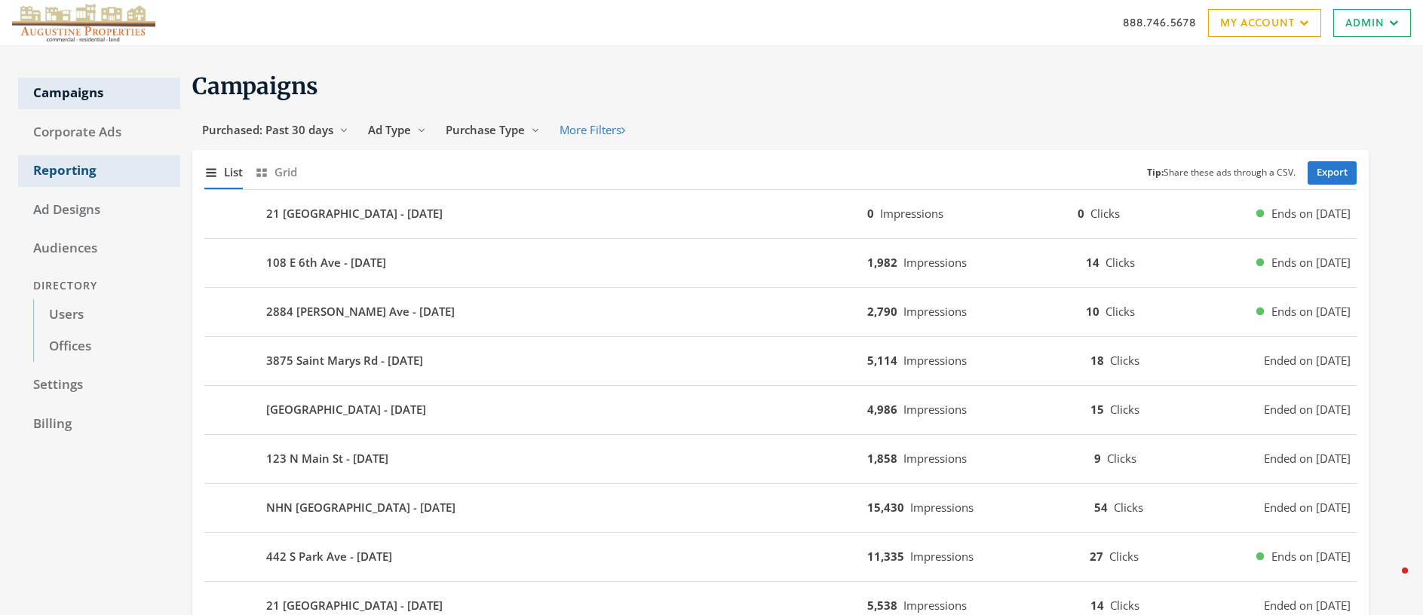
click at [54, 173] on link "Reporting" at bounding box center [99, 171] width 162 height 32
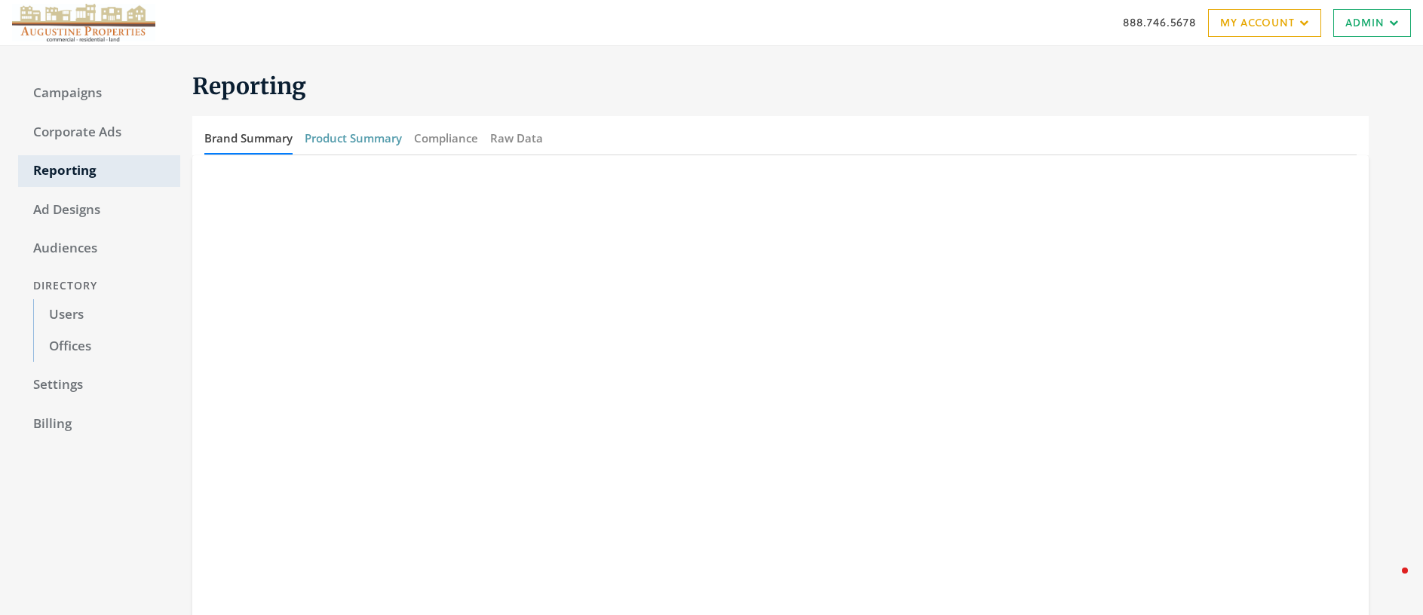
click at [367, 140] on button "Product Summary" at bounding box center [353, 138] width 97 height 32
click at [63, 97] on link "Campaigns" at bounding box center [99, 94] width 162 height 32
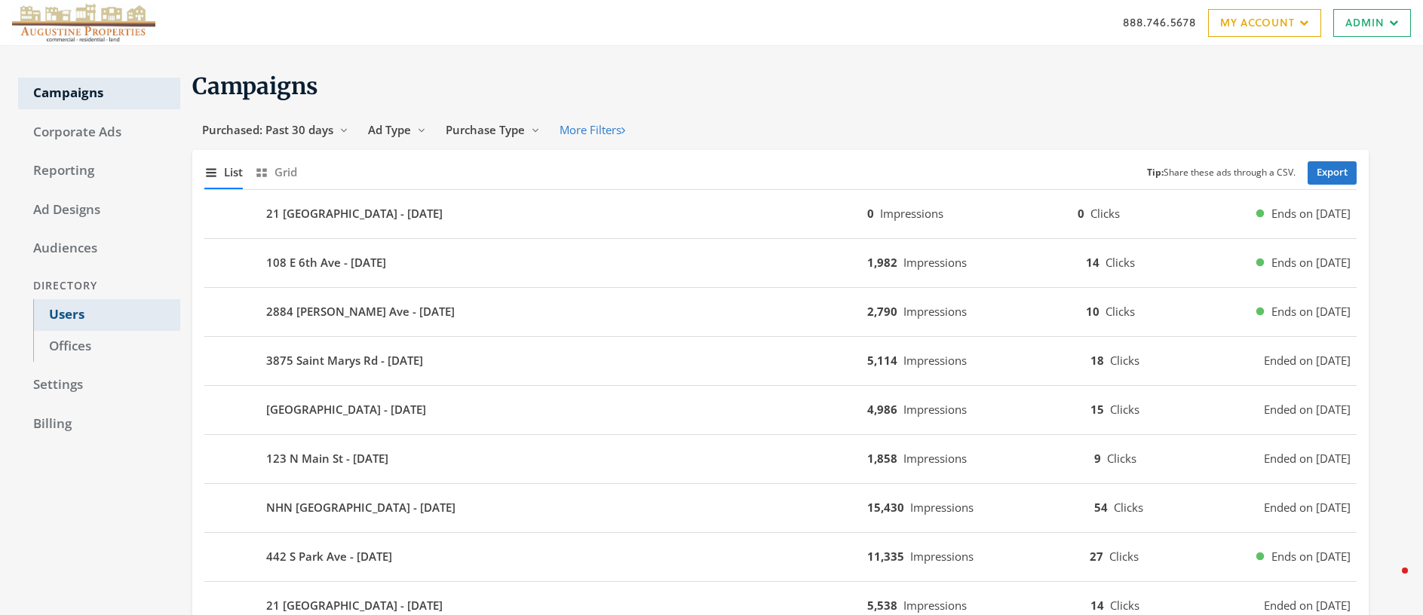
click at [70, 315] on link "Users" at bounding box center [106, 315] width 147 height 32
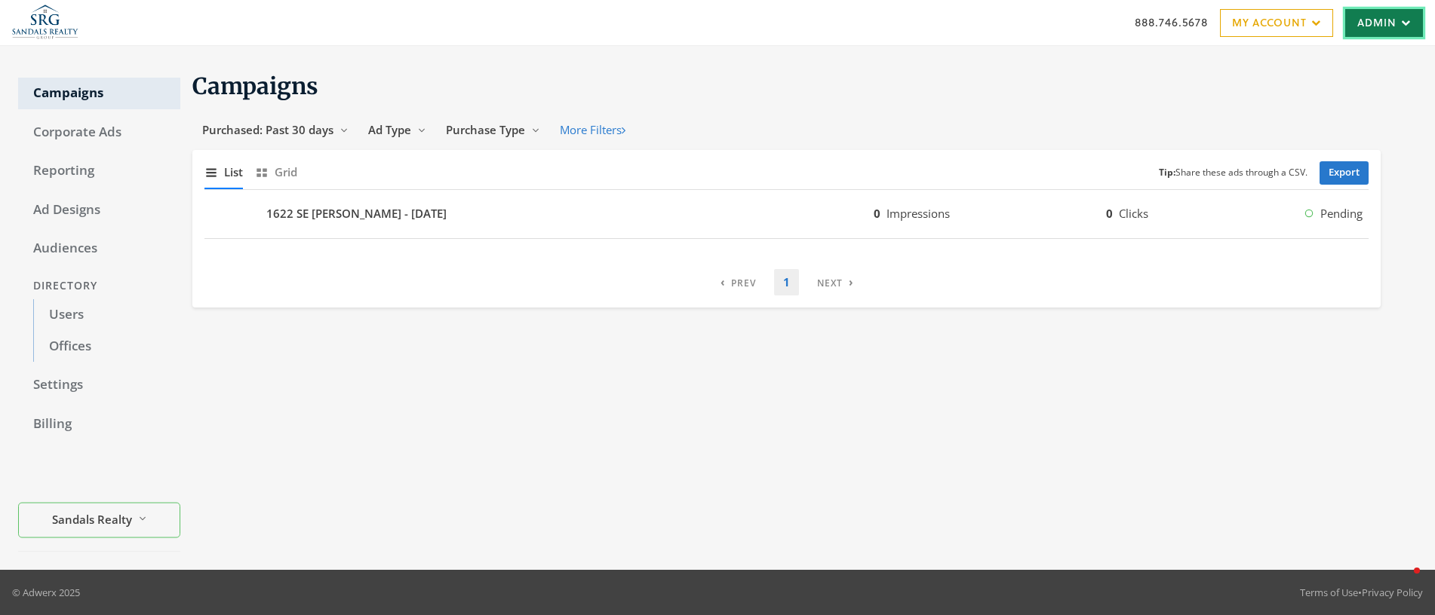
click at [1359, 17] on link "Admin" at bounding box center [1384, 23] width 78 height 28
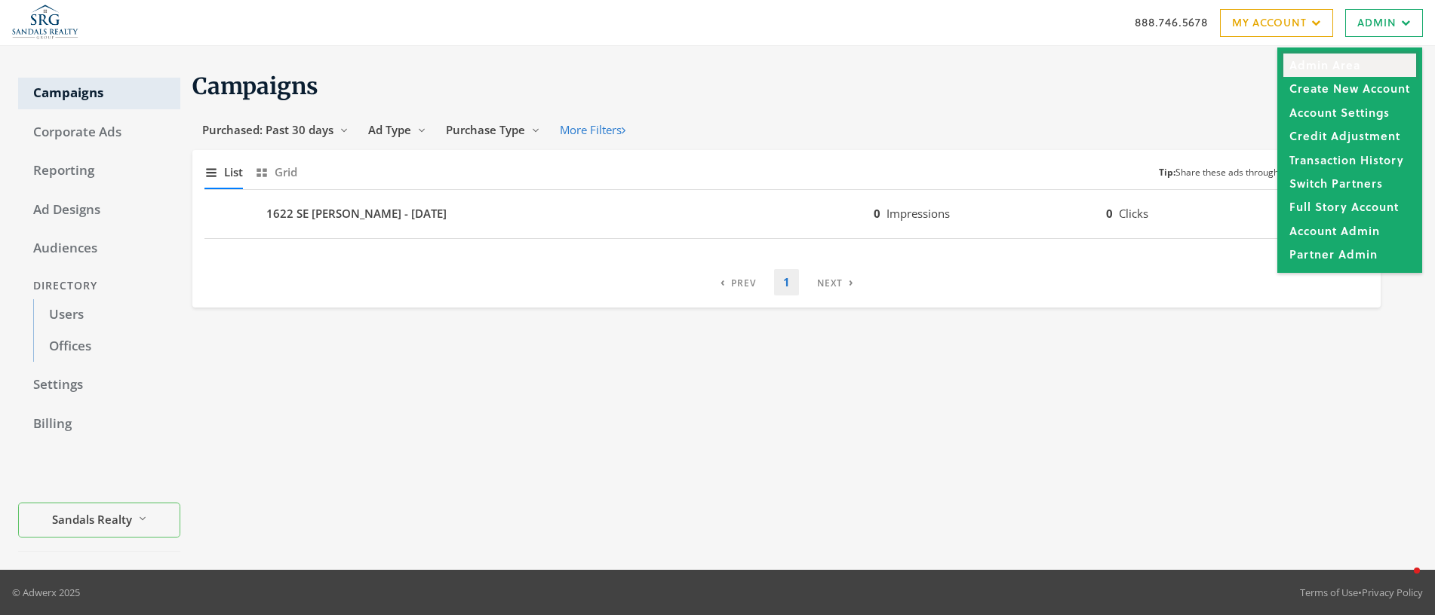
click at [1318, 69] on link "Admin Area" at bounding box center [1349, 65] width 133 height 23
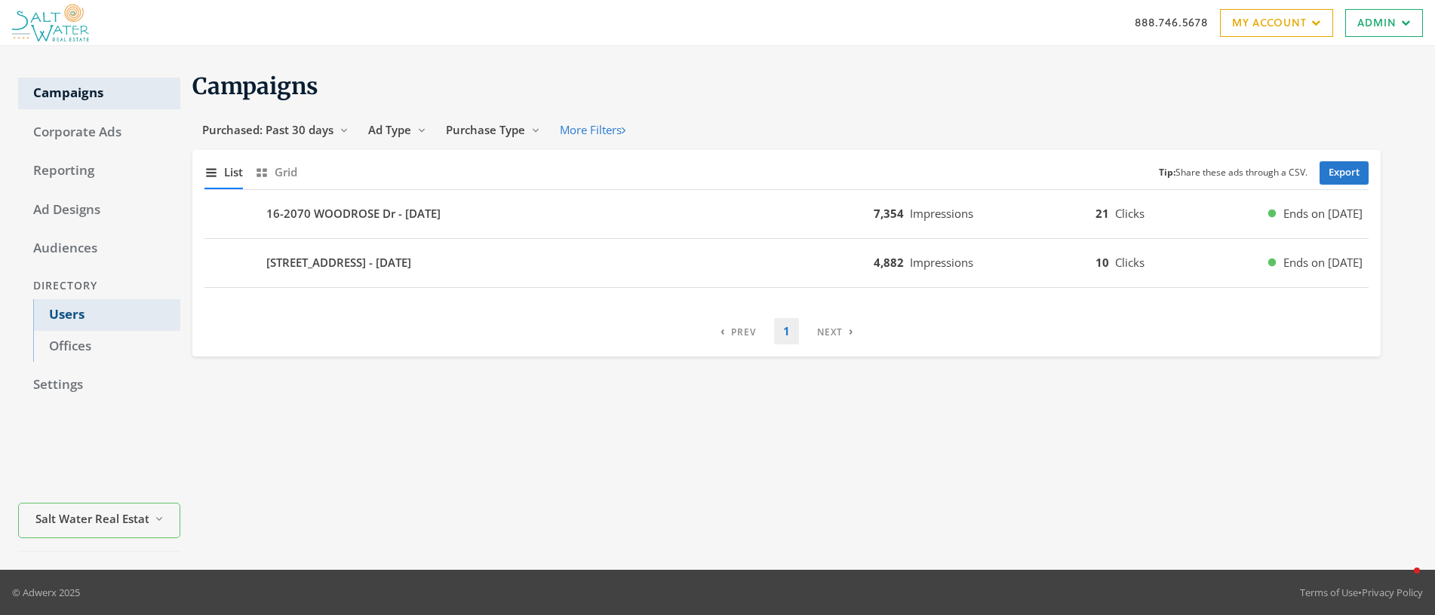
click at [72, 318] on link "Users" at bounding box center [106, 315] width 147 height 32
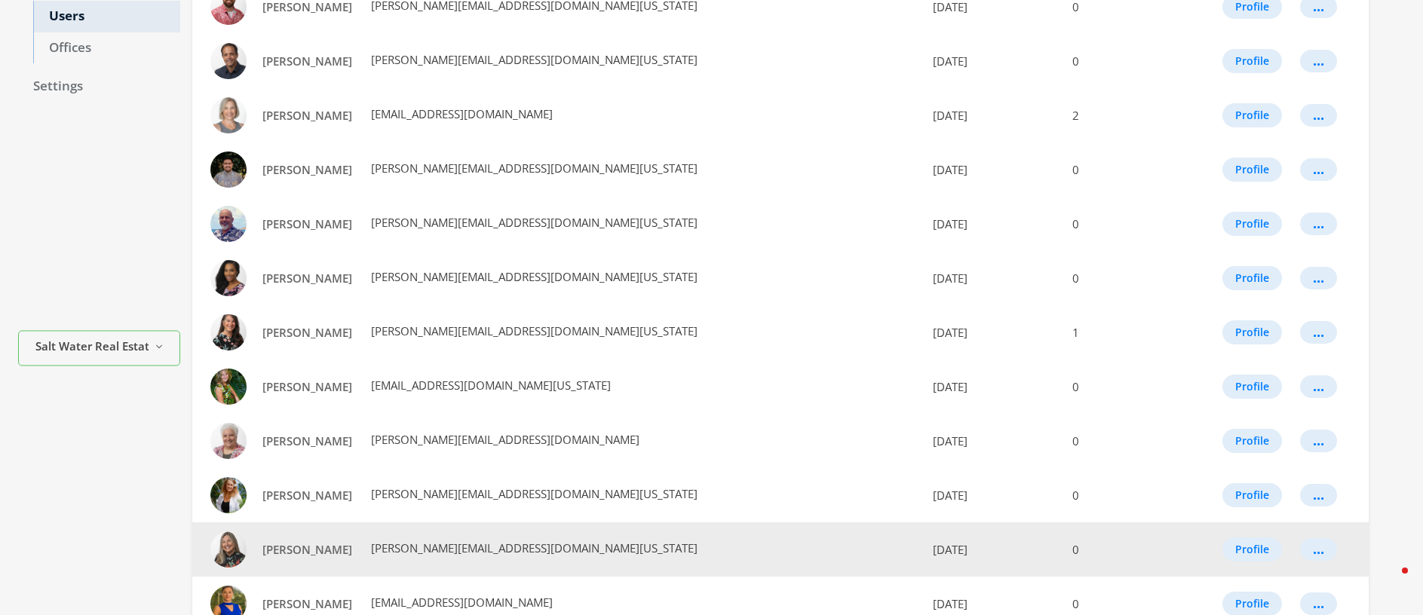
scroll to position [300, 0]
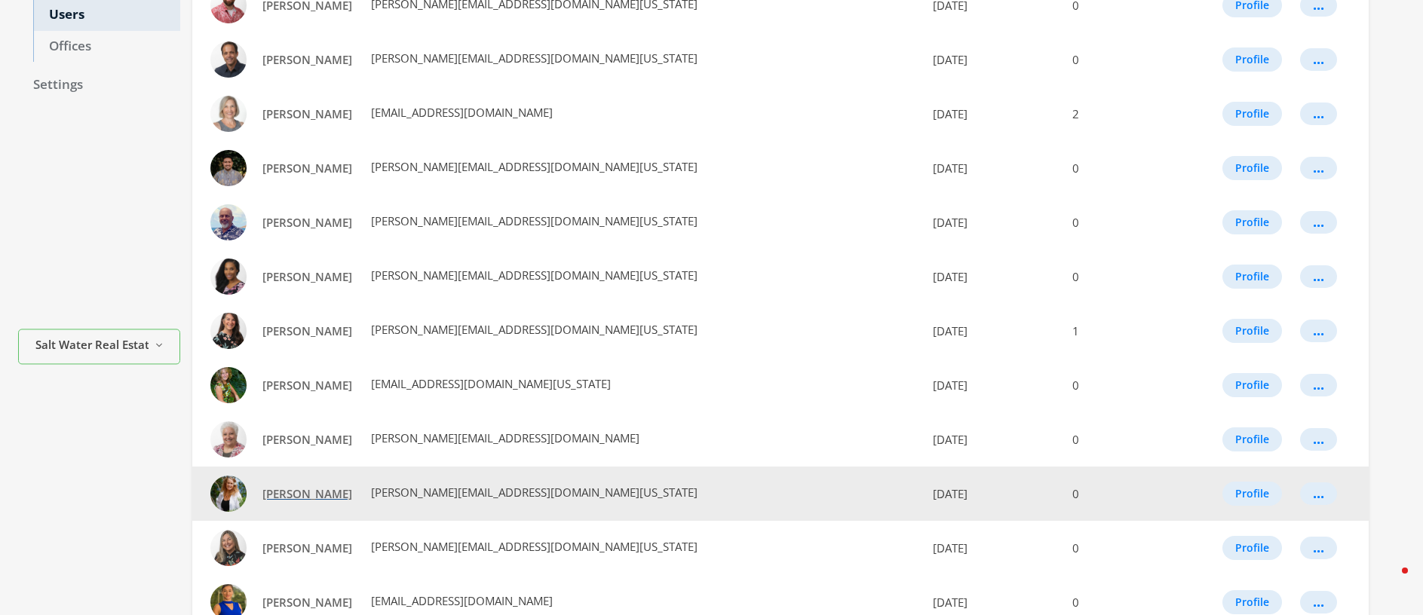
click at [283, 502] on link "[PERSON_NAME]" at bounding box center [307, 494] width 109 height 28
